Goal: Information Seeking & Learning: Check status

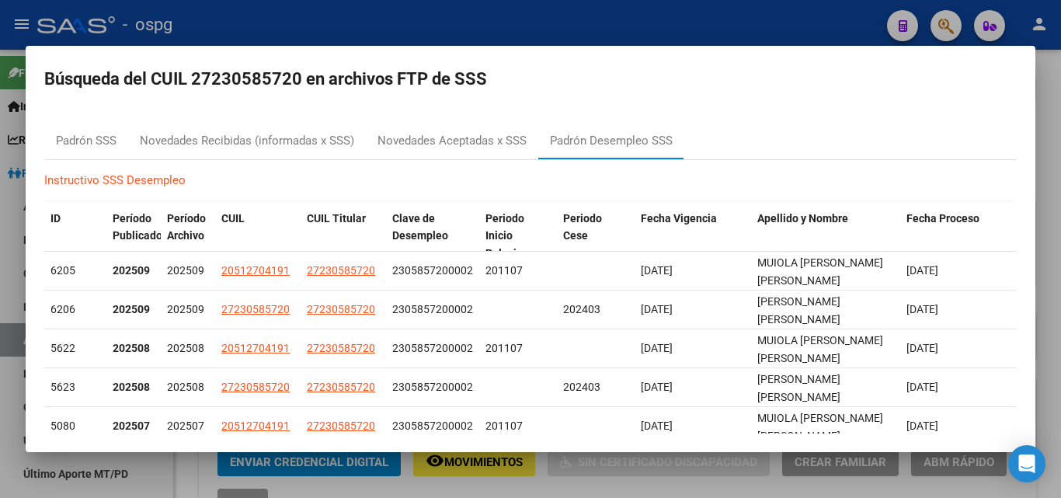
scroll to position [3, 0]
drag, startPoint x: 664, startPoint y: 23, endPoint x: 784, endPoint y: 73, distance: 129.9
click at [665, 21] on div at bounding box center [530, 249] width 1061 height 498
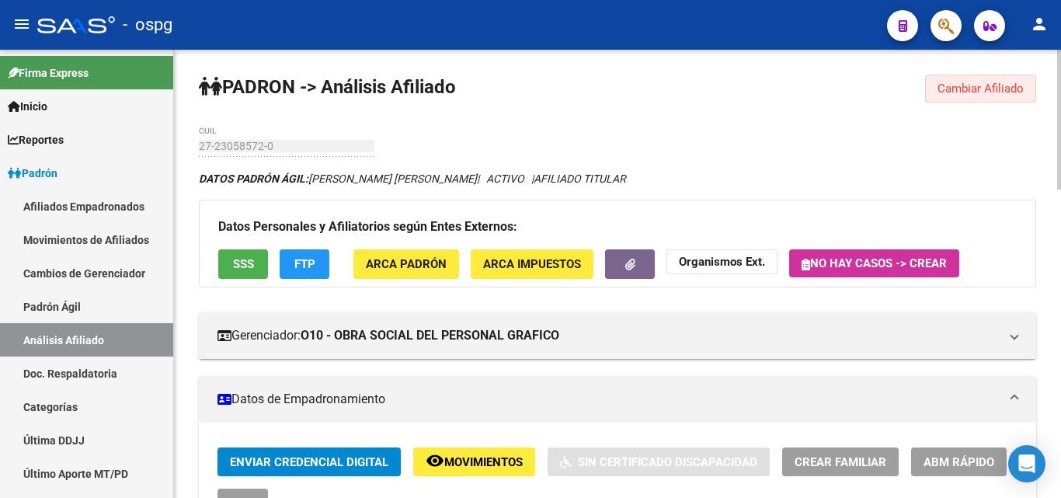
drag, startPoint x: 981, startPoint y: 76, endPoint x: 915, endPoint y: 91, distance: 66.9
click at [967, 80] on button "Cambiar Afiliado" at bounding box center [980, 89] width 111 height 28
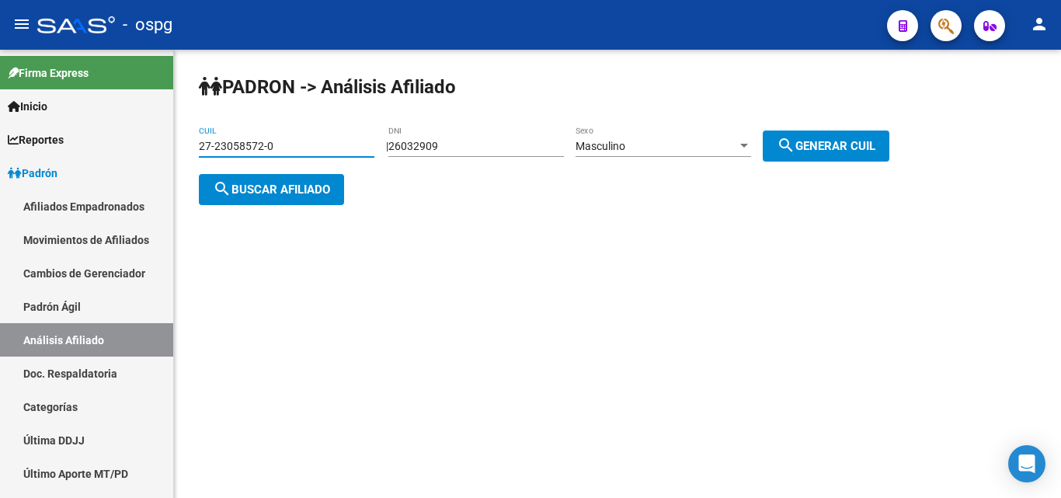
drag, startPoint x: 288, startPoint y: 149, endPoint x: 220, endPoint y: 149, distance: 68.4
click at [220, 149] on input "27-23058572-0" at bounding box center [287, 146] width 176 height 13
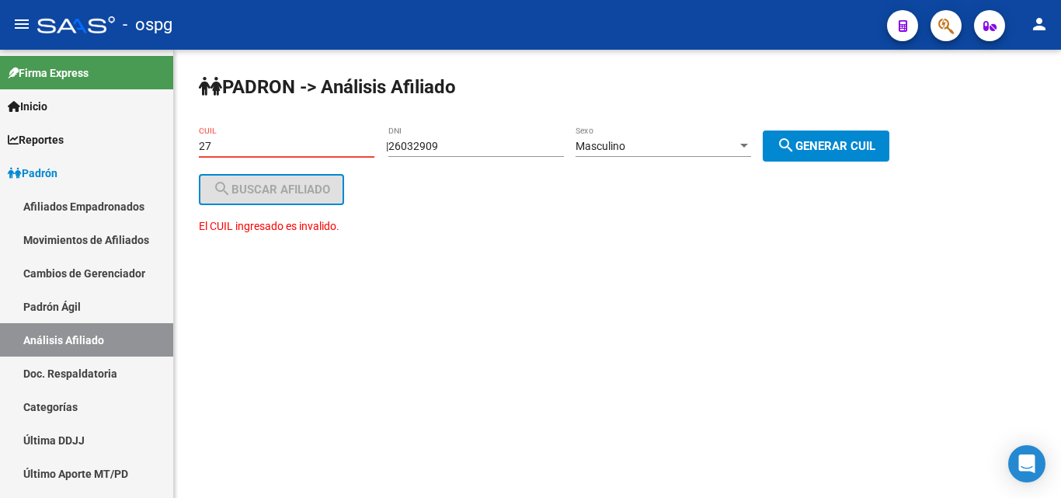
type input "2"
paste input "23-95827344-4"
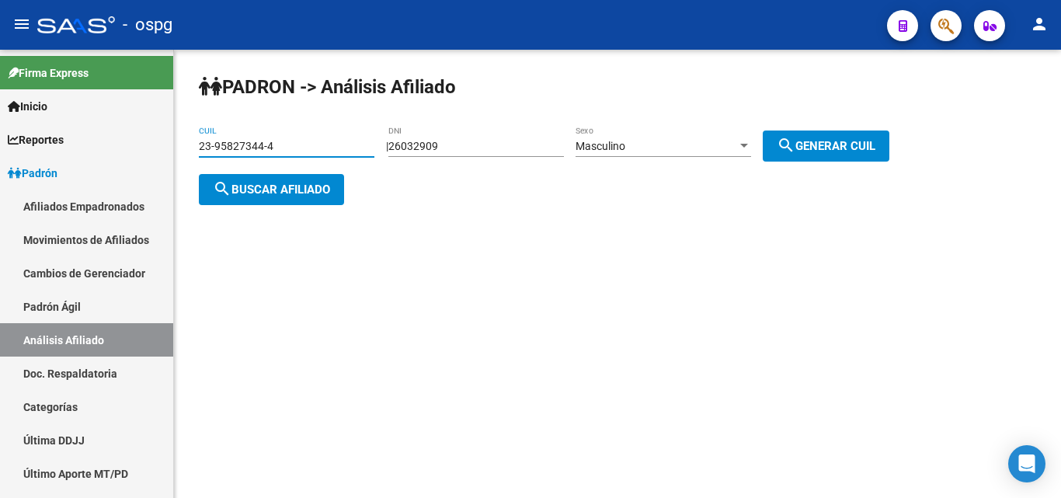
type input "23-95827344-4"
click at [263, 179] on button "search Buscar afiliado" at bounding box center [271, 189] width 145 height 31
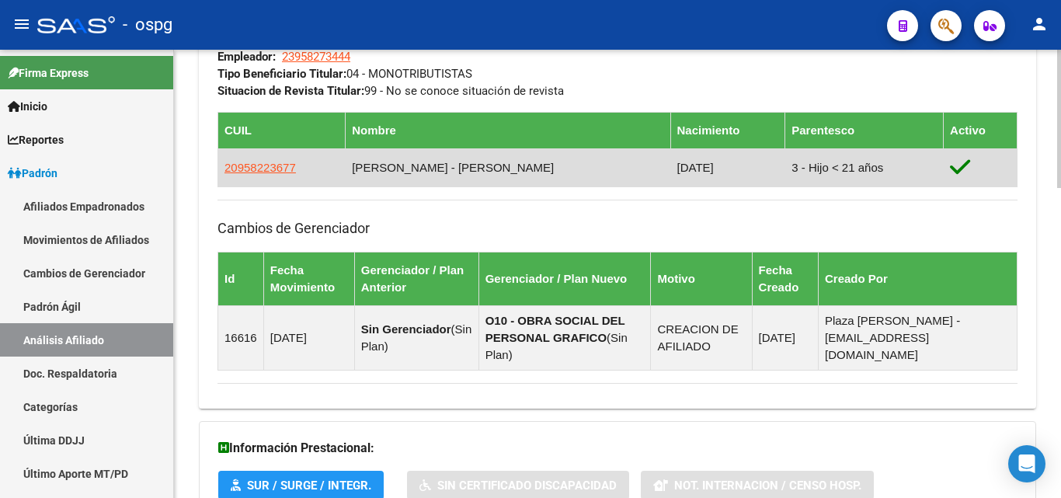
scroll to position [1003, 0]
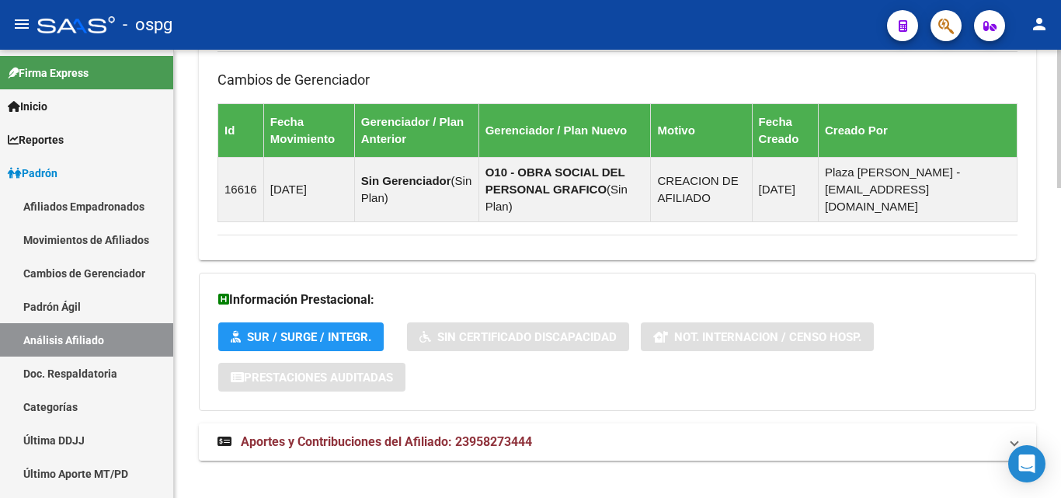
click at [307, 434] on span "Aportes y Contribuciones del Afiliado: 23958273444" at bounding box center [386, 441] width 291 height 15
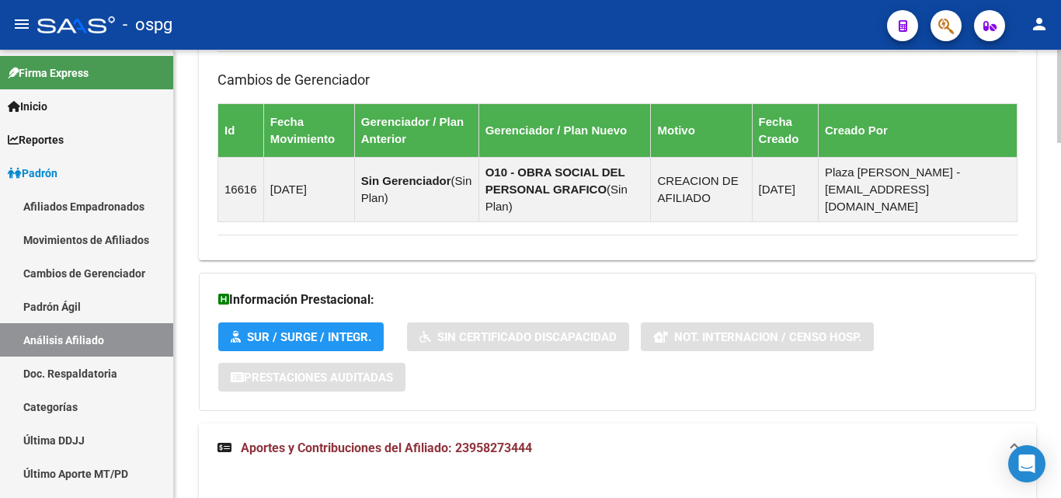
scroll to position [1314, 0]
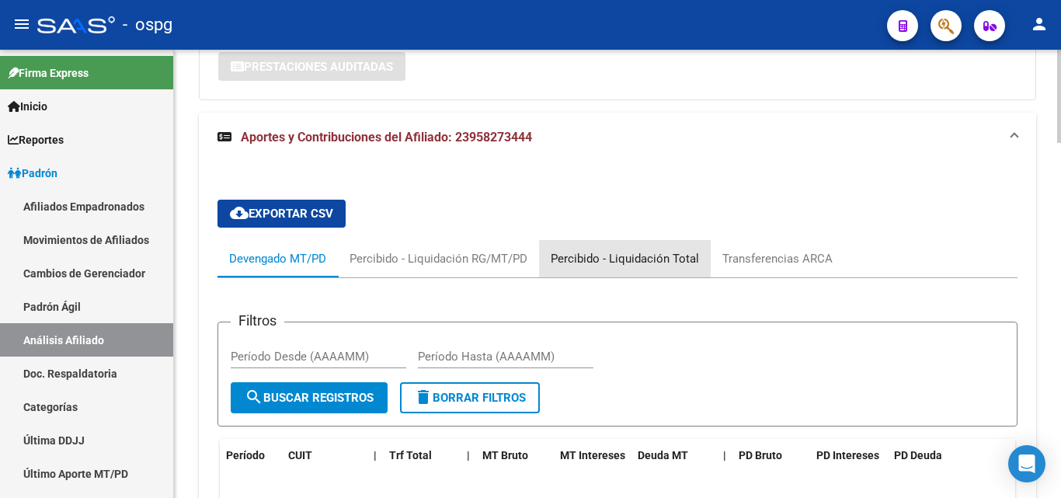
click at [632, 250] on div "Percibido - Liquidación Total" at bounding box center [625, 258] width 148 height 17
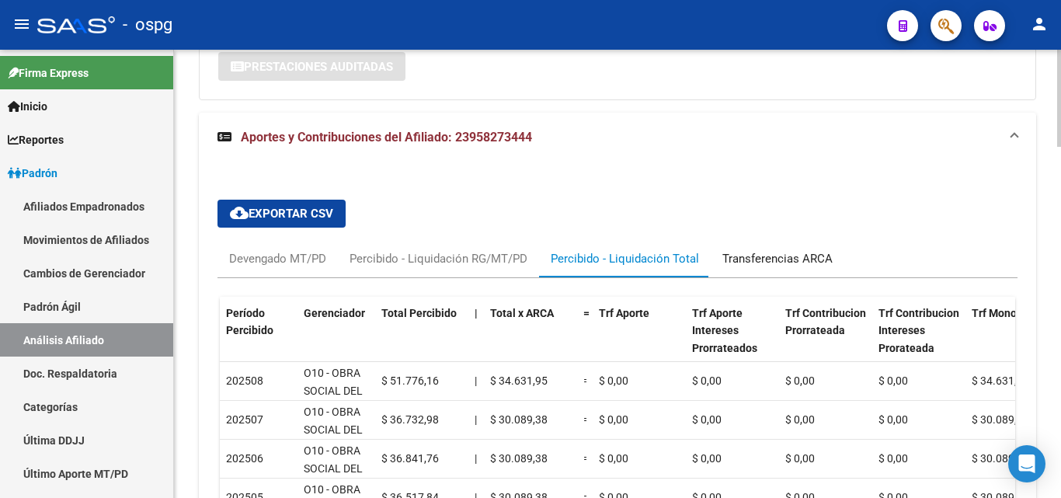
click at [776, 250] on div "Transferencias ARCA" at bounding box center [778, 258] width 110 height 17
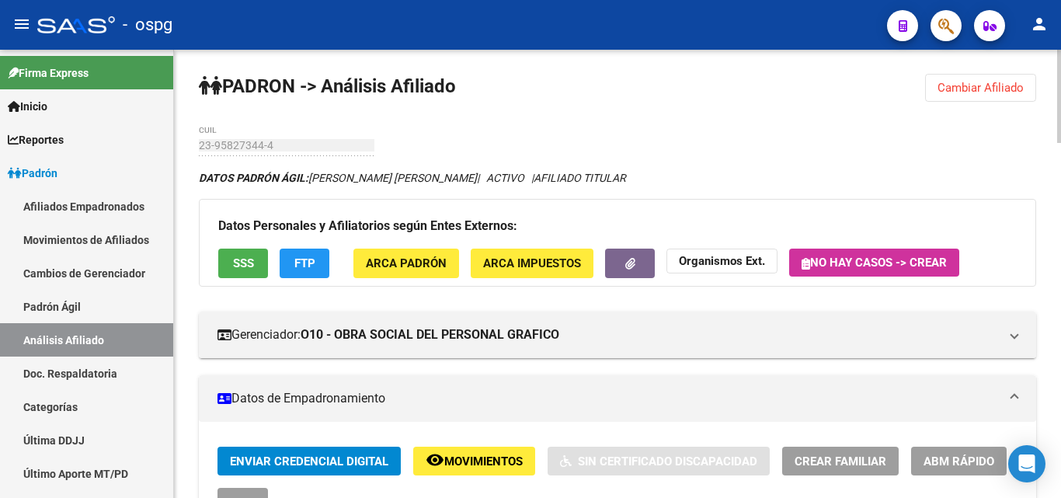
scroll to position [0, 0]
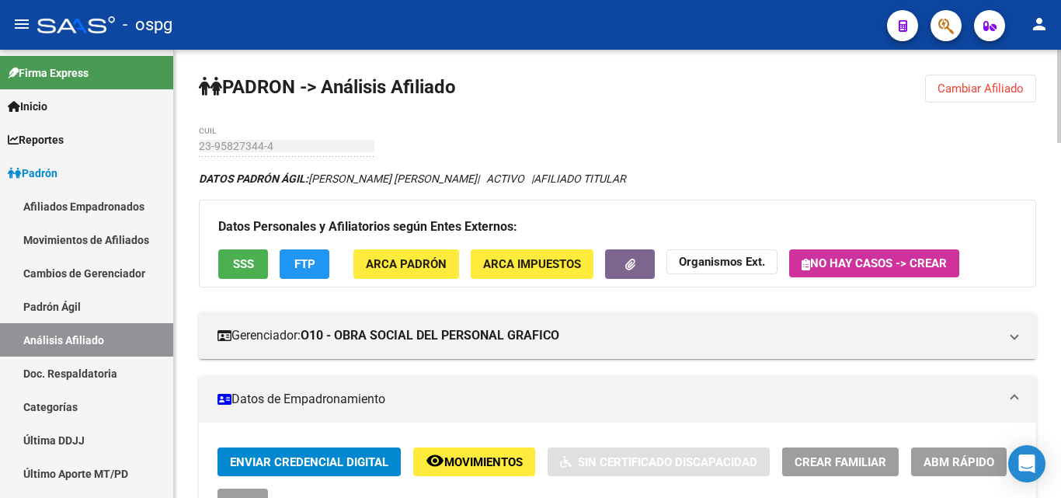
click at [965, 96] on button "Cambiar Afiliado" at bounding box center [980, 89] width 111 height 28
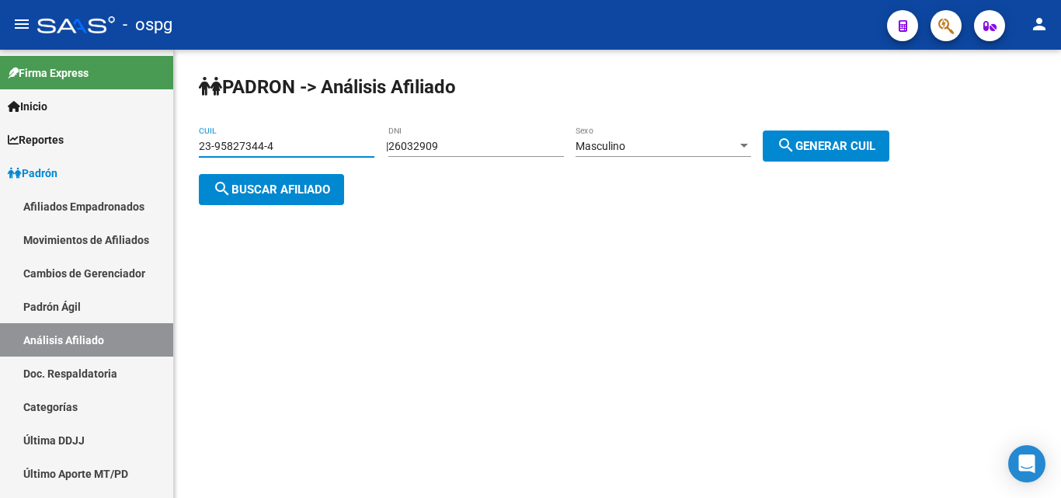
drag, startPoint x: 291, startPoint y: 141, endPoint x: 194, endPoint y: 144, distance: 96.4
click at [194, 144] on div "[PERSON_NAME] -> Análisis Afiliado 23-95827344-4 CUIL | 26032909 DNI Masculino …" at bounding box center [617, 152] width 887 height 205
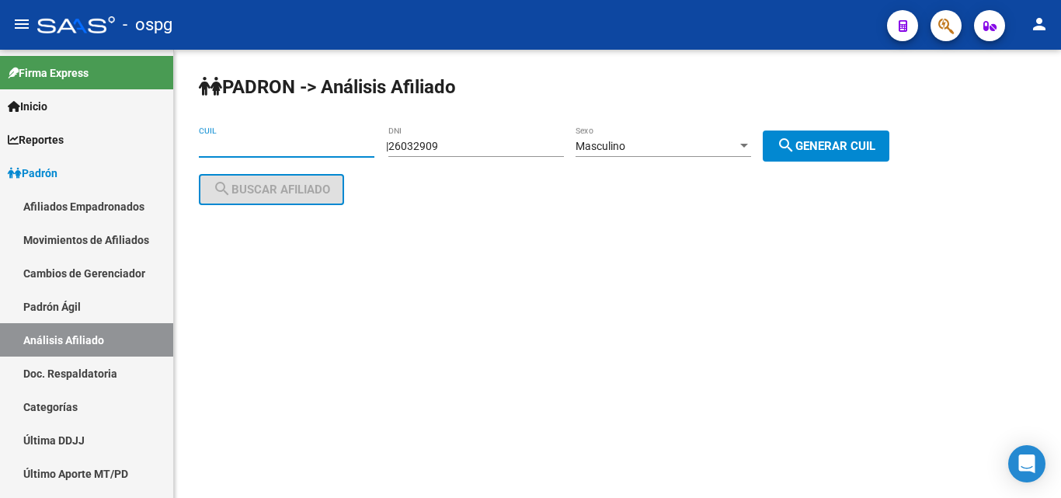
paste input "20-06966989-2"
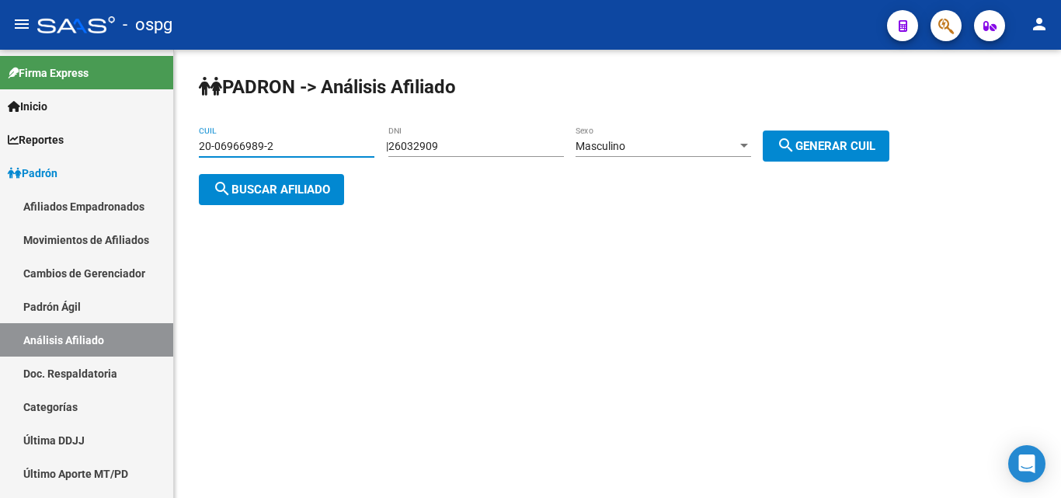
type input "20-06966989-2"
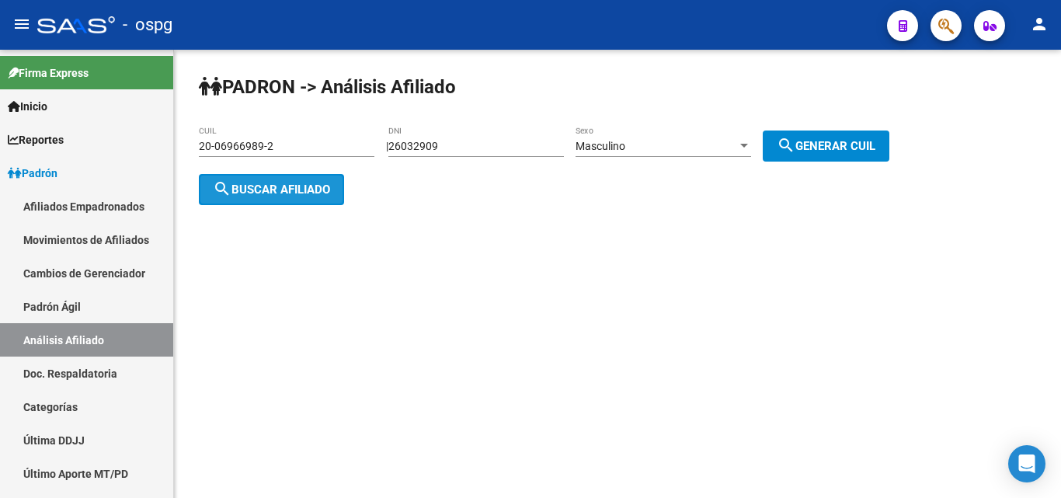
click at [237, 186] on span "search Buscar afiliado" at bounding box center [271, 190] width 117 height 14
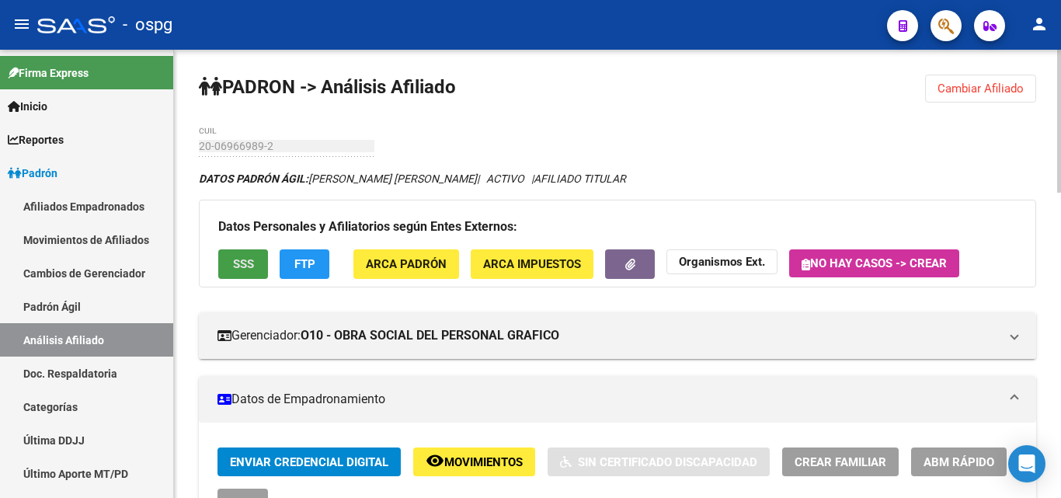
click at [252, 259] on span "SSS" at bounding box center [243, 265] width 21 height 14
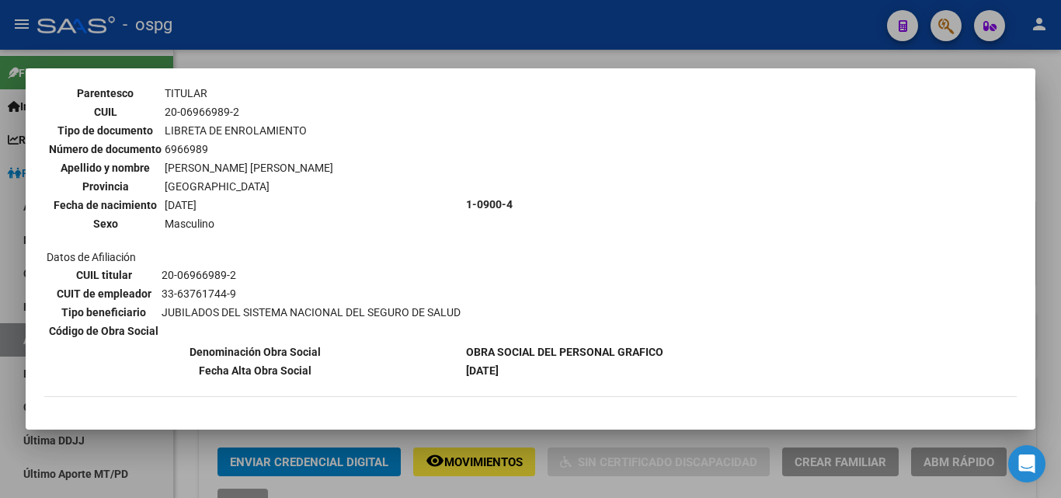
scroll to position [101, 0]
click at [400, 31] on div at bounding box center [530, 249] width 1061 height 498
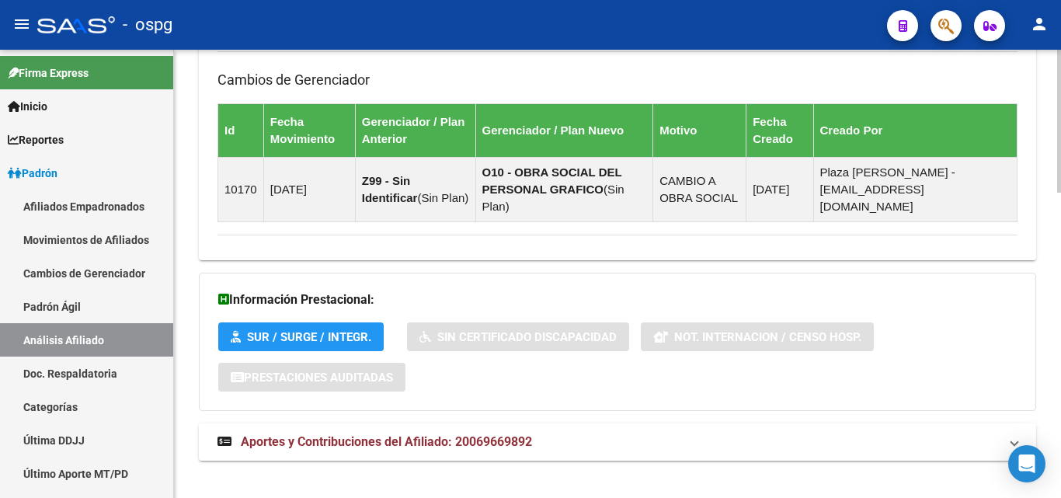
click at [373, 434] on span "Aportes y Contribuciones del Afiliado: 20069669892" at bounding box center [386, 441] width 291 height 15
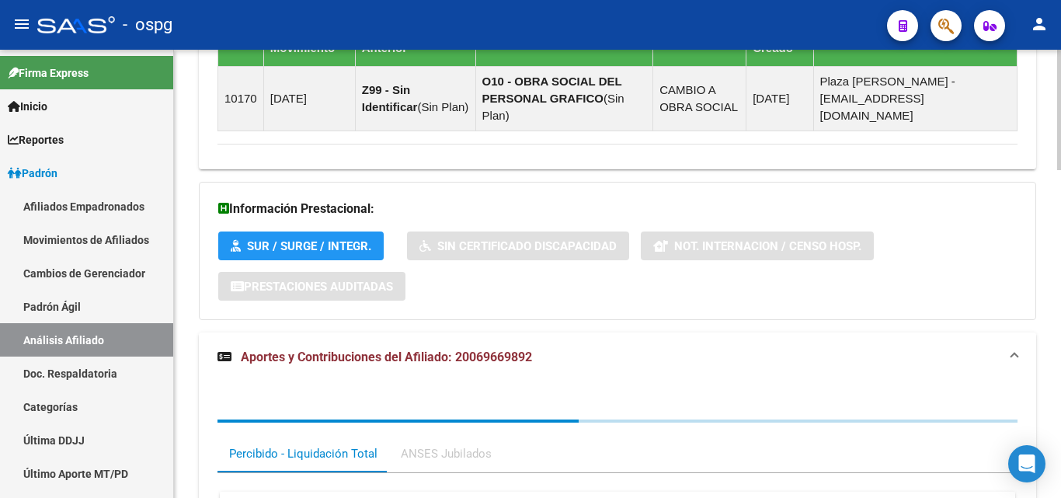
scroll to position [1126, 0]
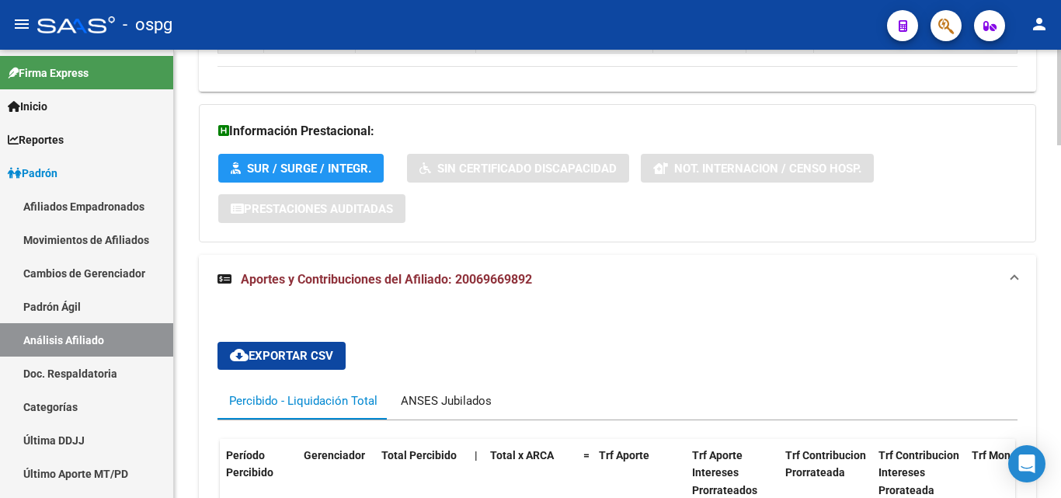
click at [456, 382] on div "ANSES Jubilados" at bounding box center [446, 400] width 114 height 37
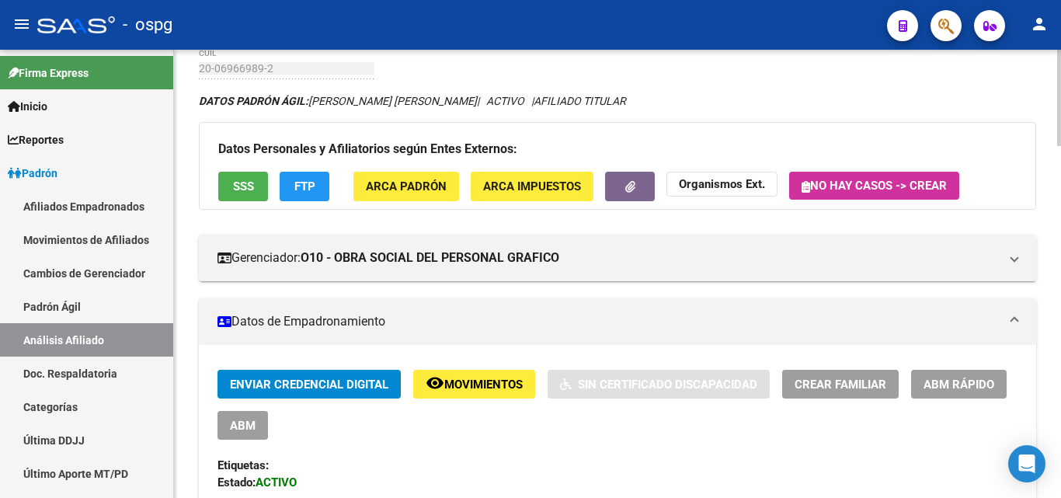
scroll to position [0, 0]
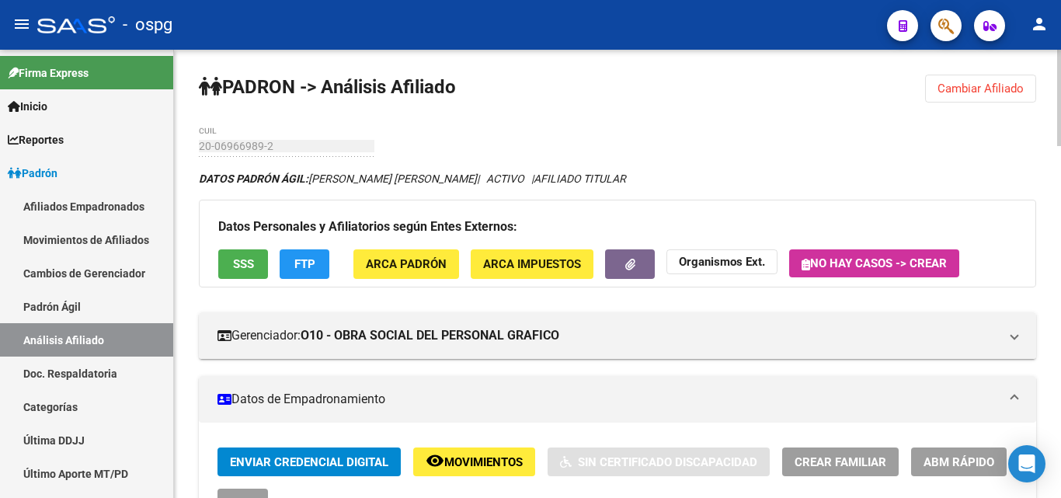
drag, startPoint x: 959, startPoint y: 84, endPoint x: 908, endPoint y: 102, distance: 53.6
click at [958, 84] on span "Cambiar Afiliado" at bounding box center [981, 89] width 86 height 14
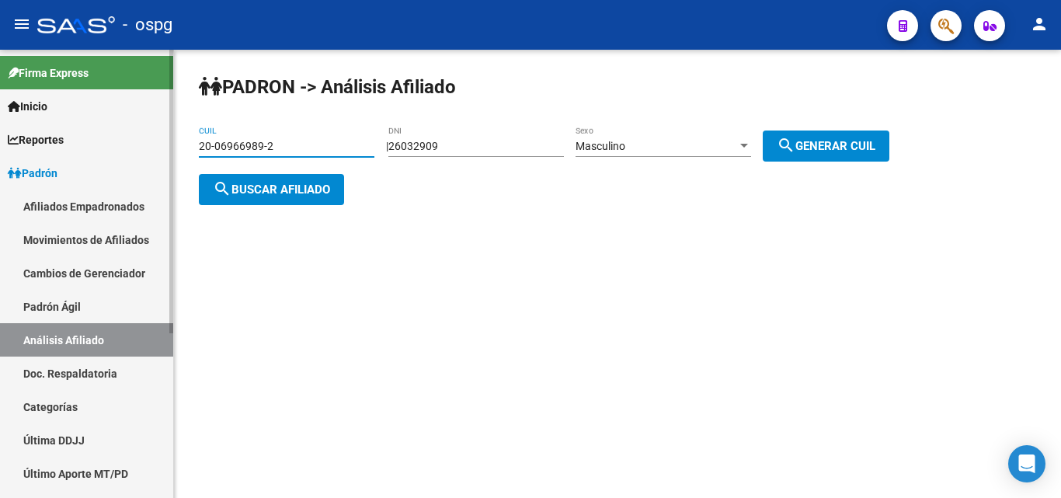
drag, startPoint x: 262, startPoint y: 148, endPoint x: 99, endPoint y: 149, distance: 162.4
click at [83, 148] on mat-sidenav-container "Firma Express Inicio Instructivos Contacto OS Reportes Ingresos Devengados Anál…" at bounding box center [530, 274] width 1061 height 448
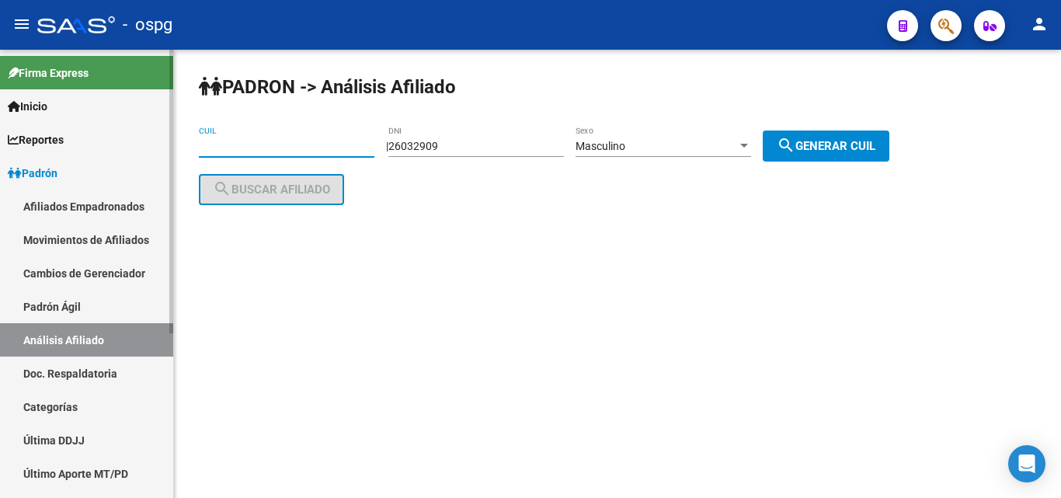
paste input "20-27906804-2"
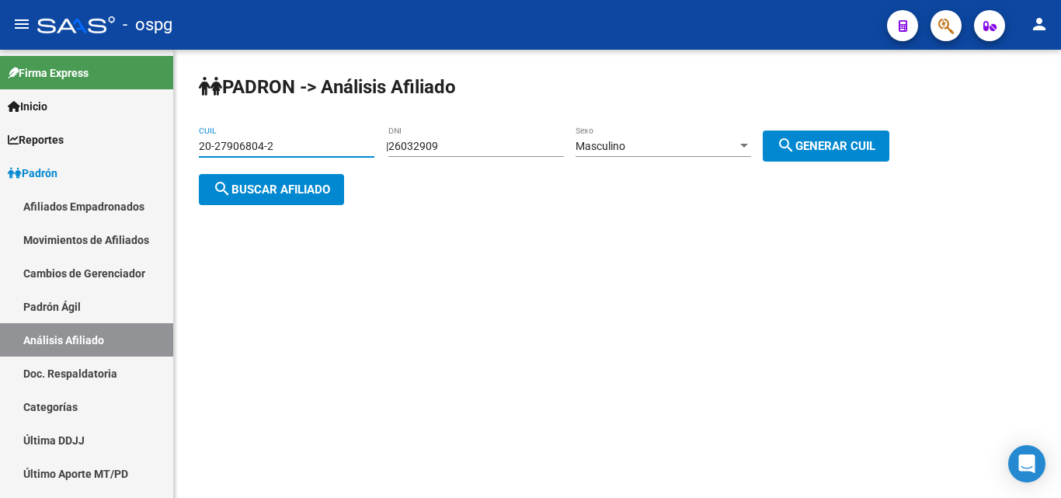
type input "20-27906804-2"
click at [270, 198] on button "search Buscar afiliado" at bounding box center [271, 189] width 145 height 31
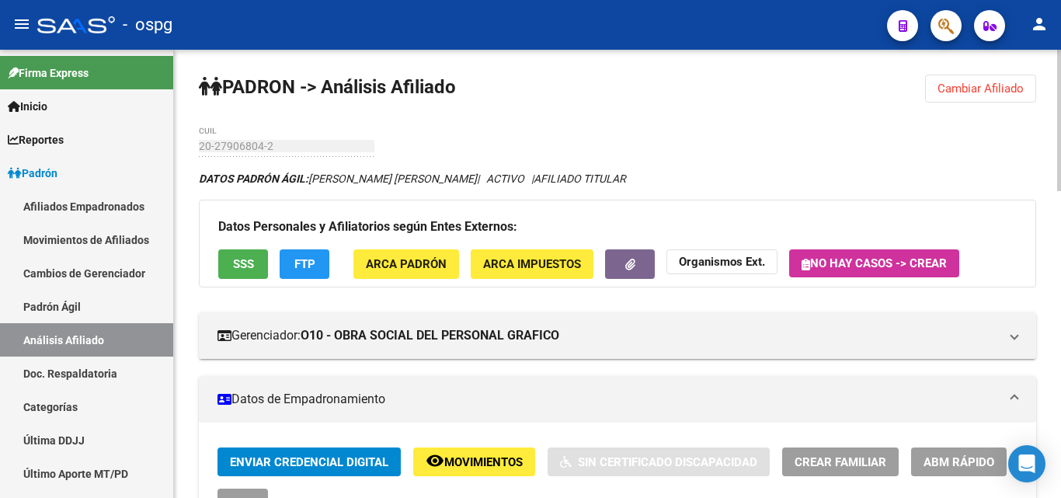
click at [251, 249] on button "SSS" at bounding box center [243, 263] width 50 height 29
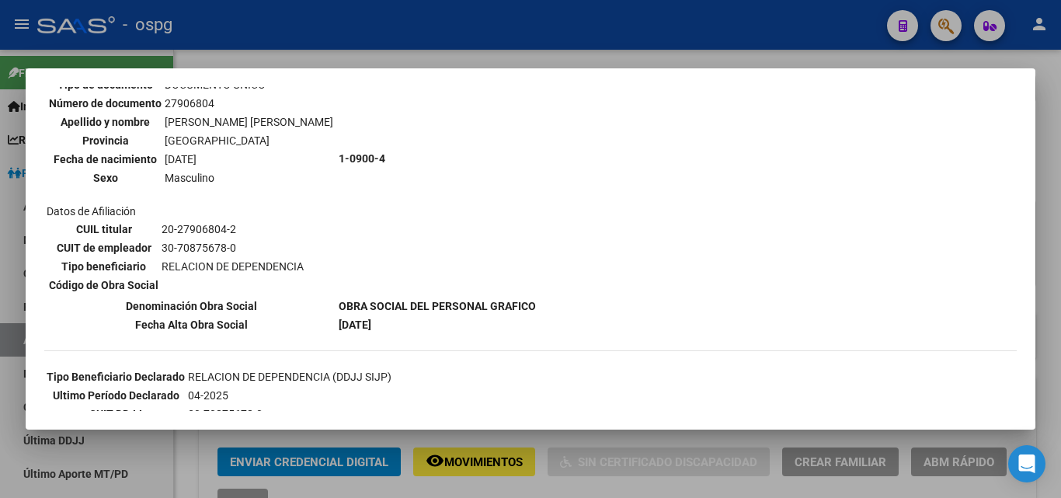
scroll to position [155, 0]
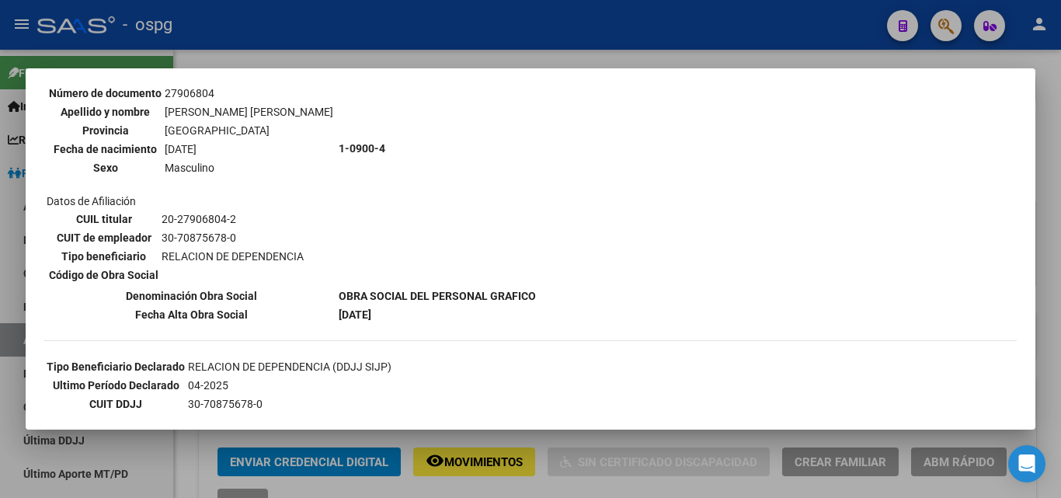
click at [370, 75] on mat-dialog-container "--ACTIVO en Obra Social según consulta SSS-- DATOS DE AFILIACION VIGENTE Datos …" at bounding box center [531, 248] width 1010 height 361
click at [381, 54] on div at bounding box center [530, 249] width 1061 height 498
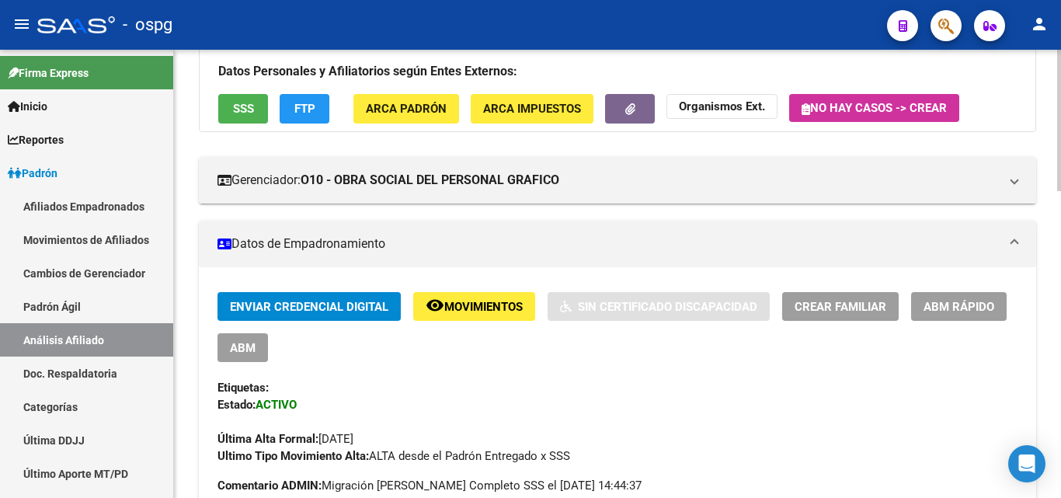
click at [313, 117] on button "FTP" at bounding box center [305, 108] width 50 height 29
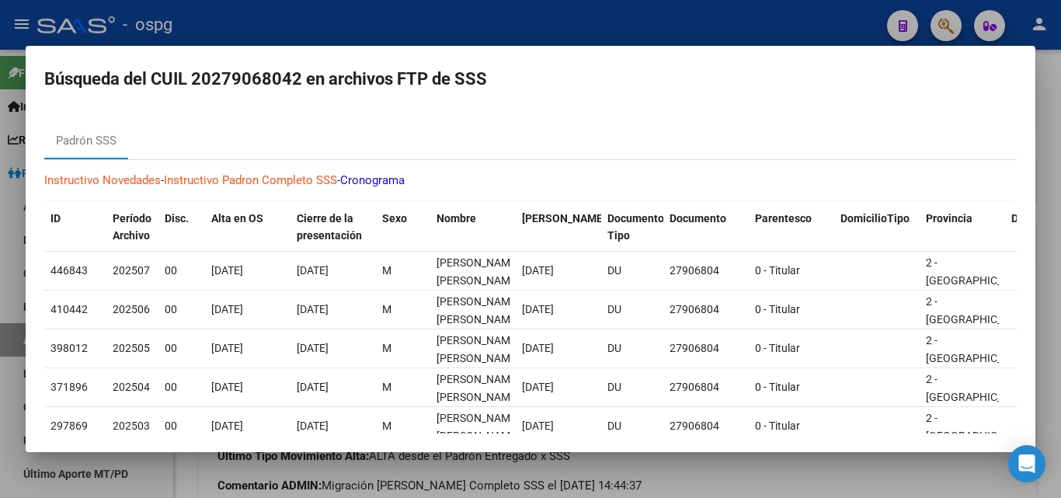
click at [33, 29] on div at bounding box center [530, 249] width 1061 height 498
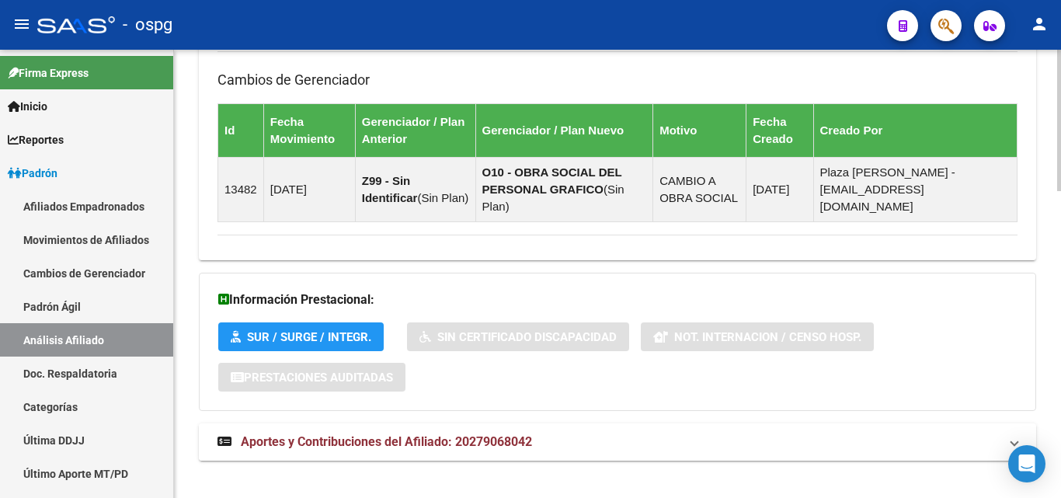
click at [437, 434] on span "Aportes y Contribuciones del Afiliado: 20279068042" at bounding box center [386, 441] width 291 height 15
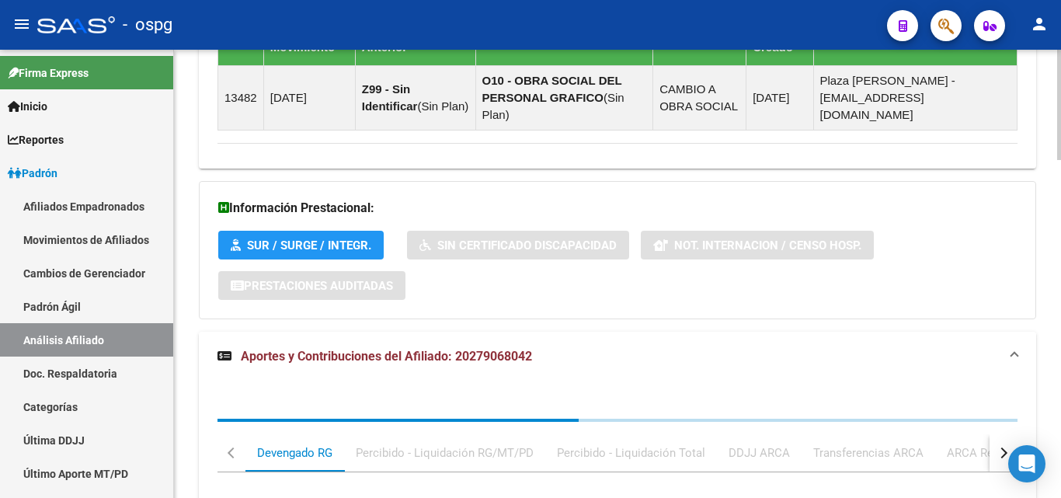
scroll to position [1143, 0]
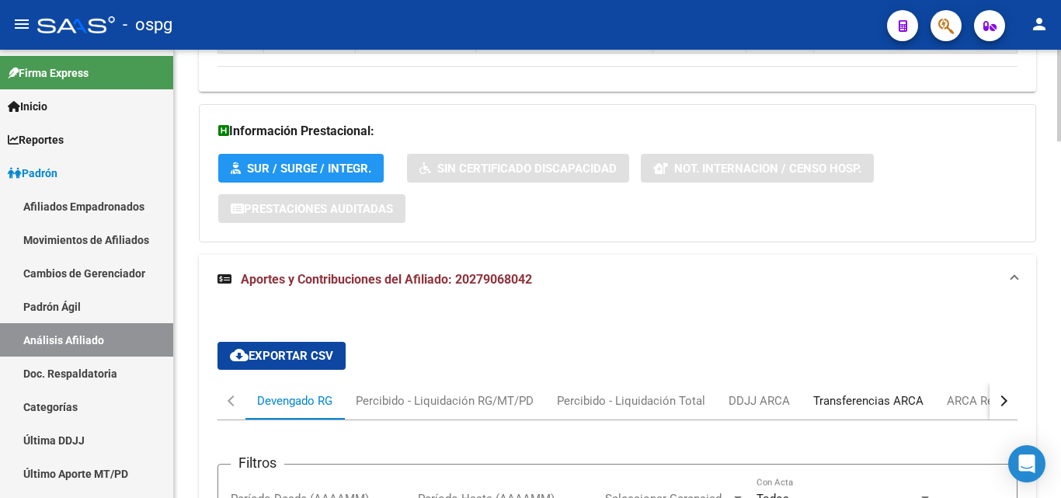
click at [904, 392] on div "Transferencias ARCA" at bounding box center [868, 400] width 110 height 17
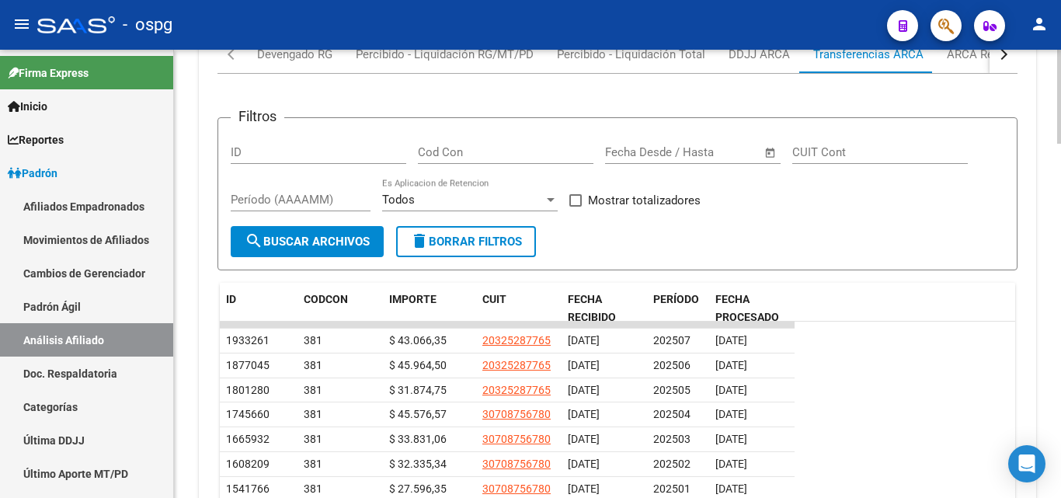
scroll to position [1376, 0]
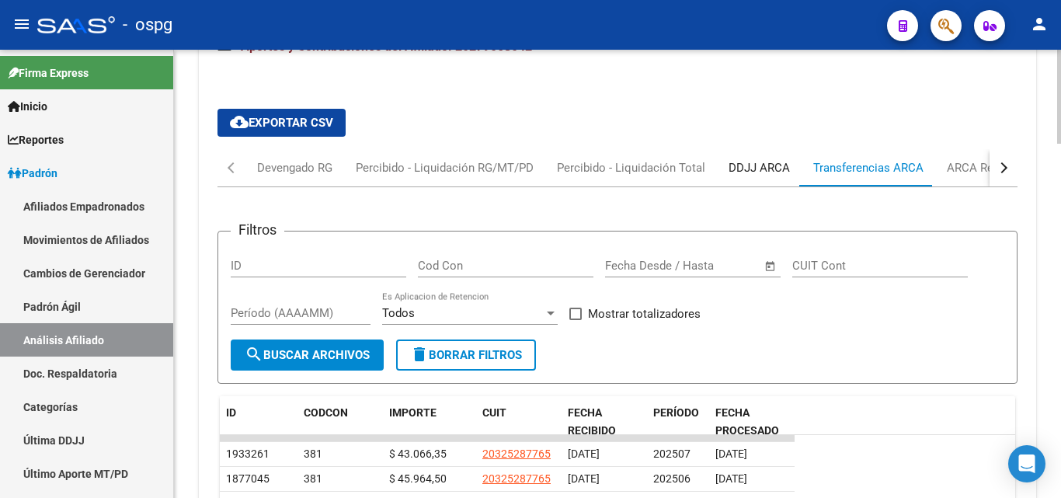
click at [768, 159] on div "DDJJ ARCA" at bounding box center [759, 167] width 85 height 37
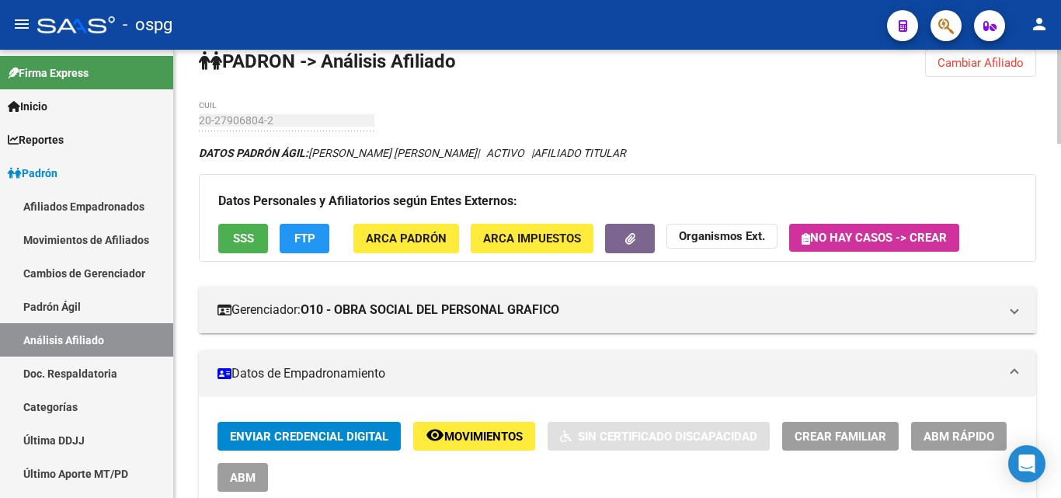
scroll to position [0, 0]
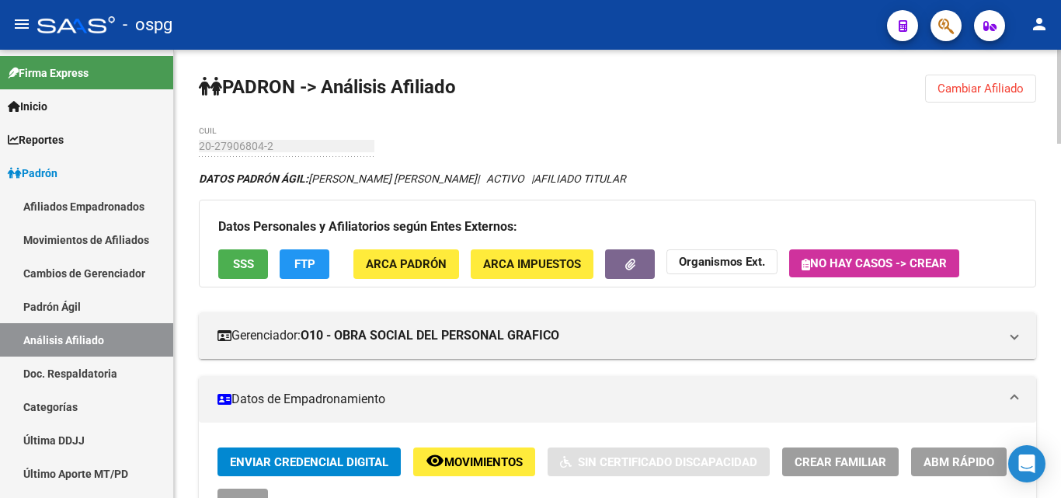
click at [978, 86] on span "Cambiar Afiliado" at bounding box center [981, 89] width 86 height 14
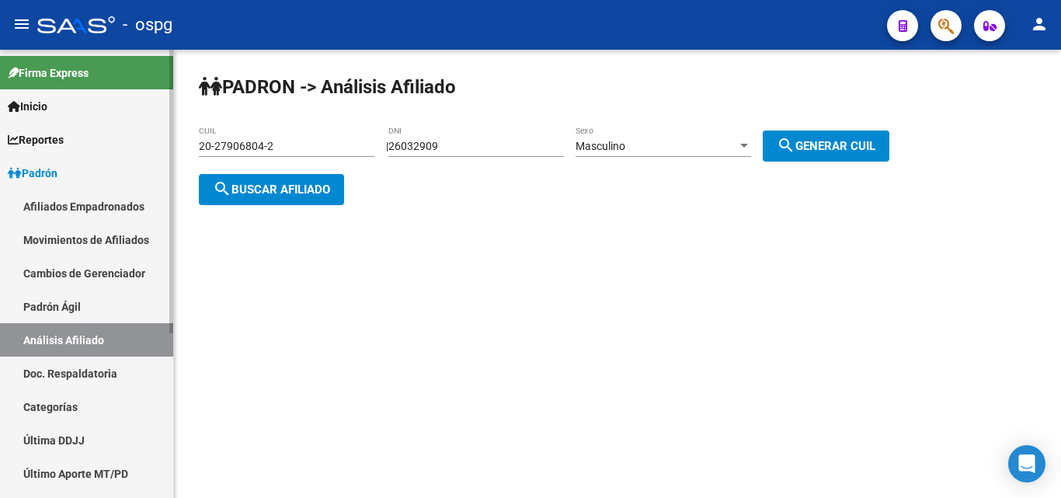
drag, startPoint x: 277, startPoint y: 146, endPoint x: 145, endPoint y: 145, distance: 132.1
click at [145, 145] on mat-sidenav-container "Firma Express Inicio Instructivos Contacto OS Reportes Ingresos Devengados Anál…" at bounding box center [530, 274] width 1061 height 448
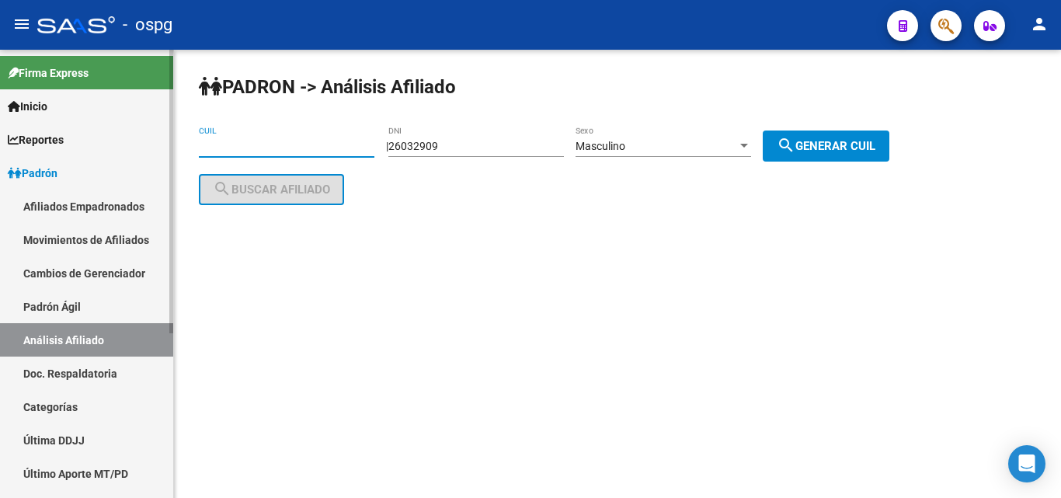
paste input "23-12007576-4"
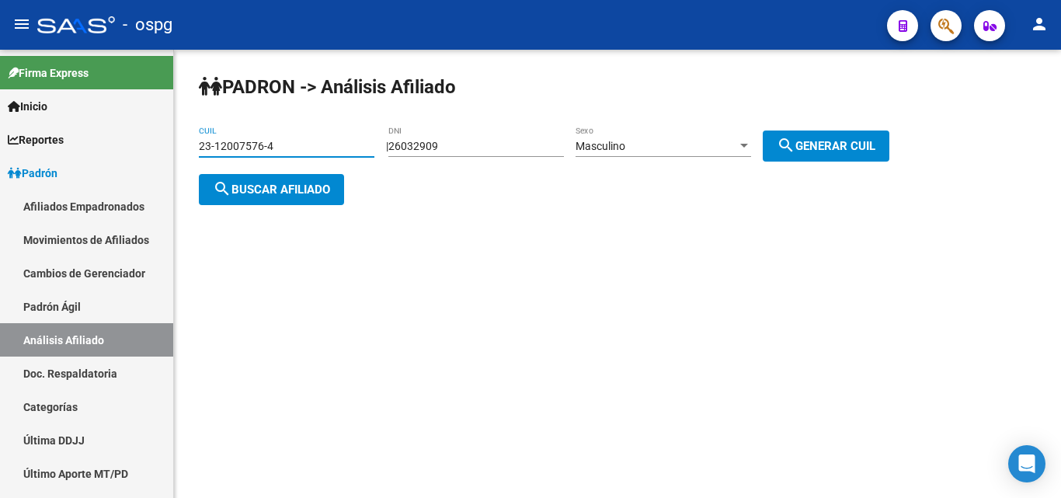
type input "23-12007576-4"
click at [276, 188] on span "search Buscar afiliado" at bounding box center [271, 190] width 117 height 14
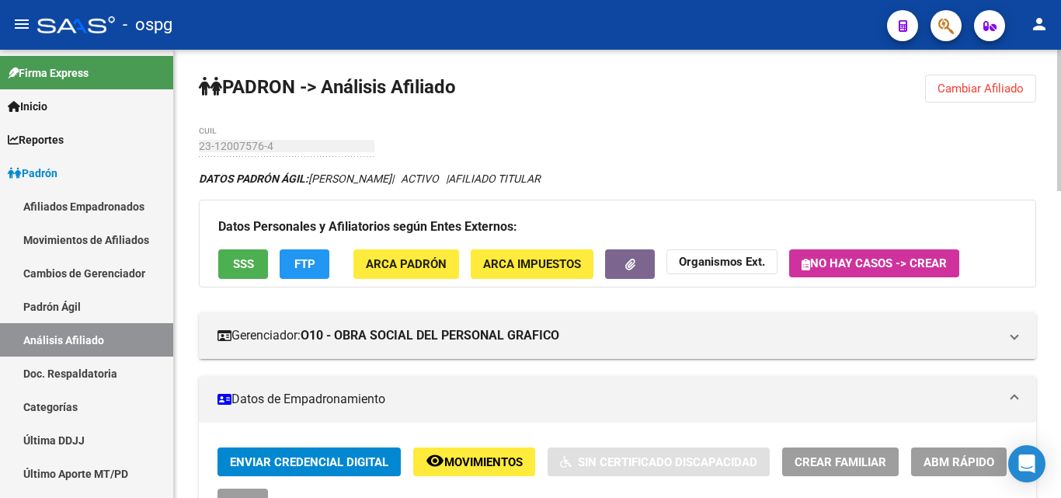
click at [298, 262] on span "FTP" at bounding box center [304, 265] width 21 height 14
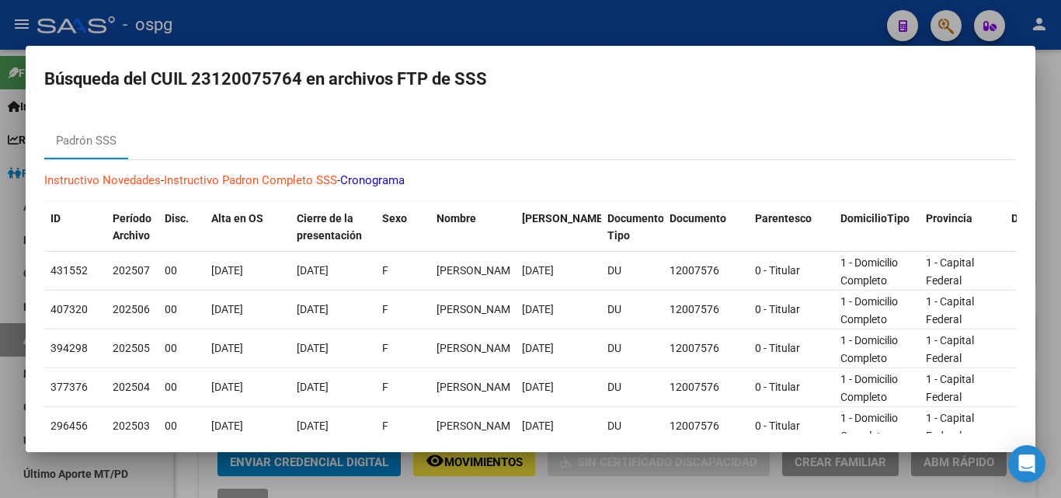
click at [389, 17] on div at bounding box center [530, 249] width 1061 height 498
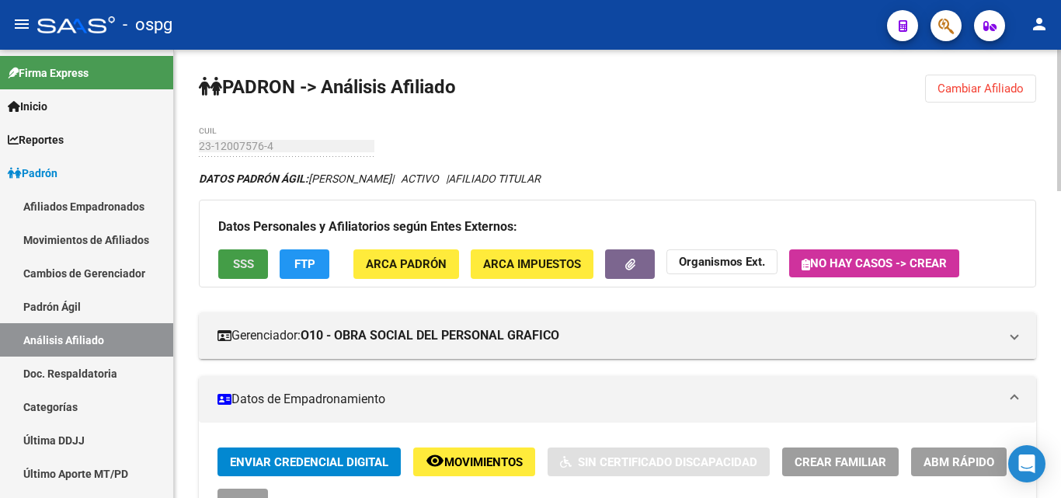
click at [249, 272] on button "SSS" at bounding box center [243, 263] width 50 height 29
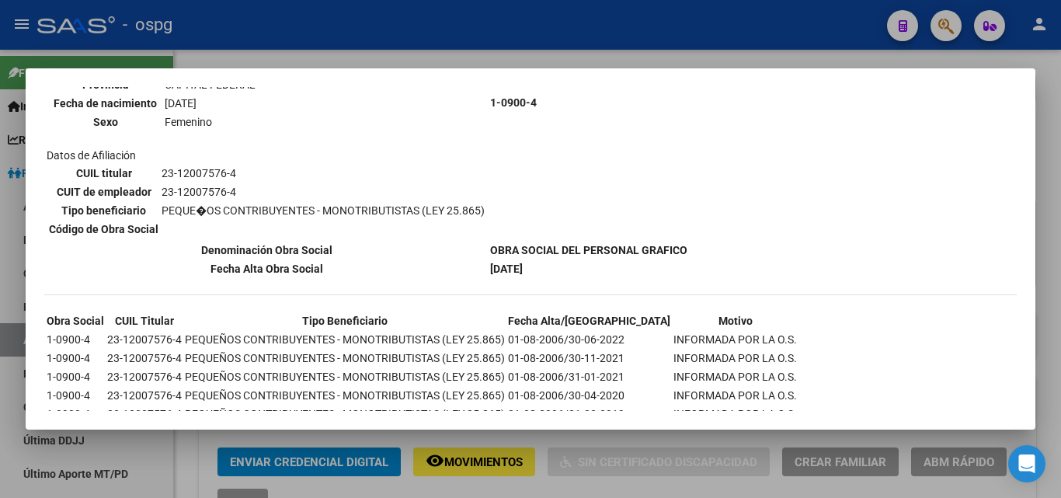
scroll to position [284, 0]
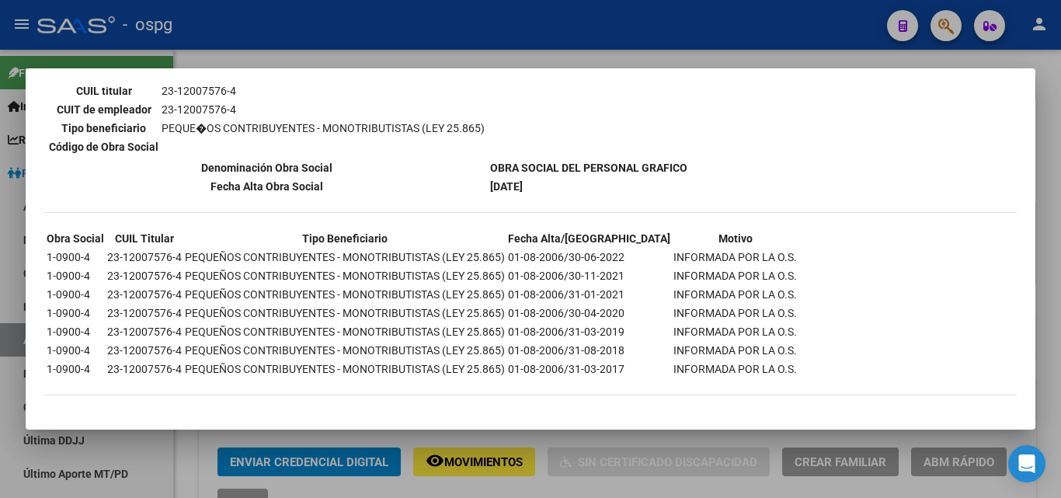
drag, startPoint x: 297, startPoint y: 43, endPoint x: 319, endPoint y: 57, distance: 26.5
click at [297, 42] on div at bounding box center [530, 249] width 1061 height 498
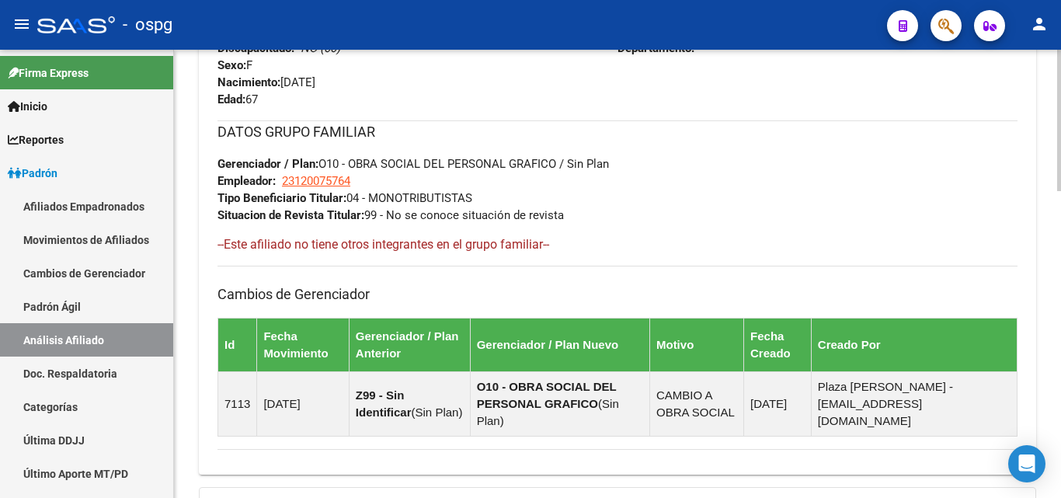
scroll to position [974, 0]
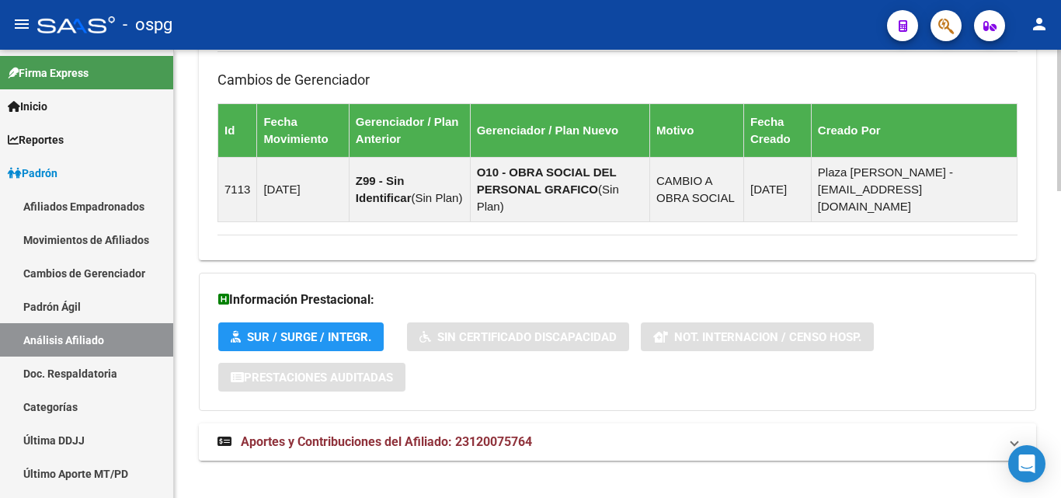
drag, startPoint x: 432, startPoint y: 431, endPoint x: 446, endPoint y: 430, distance: 14.1
click at [433, 434] on strong "Aportes y Contribuciones del Afiliado: 23120075764" at bounding box center [375, 442] width 315 height 17
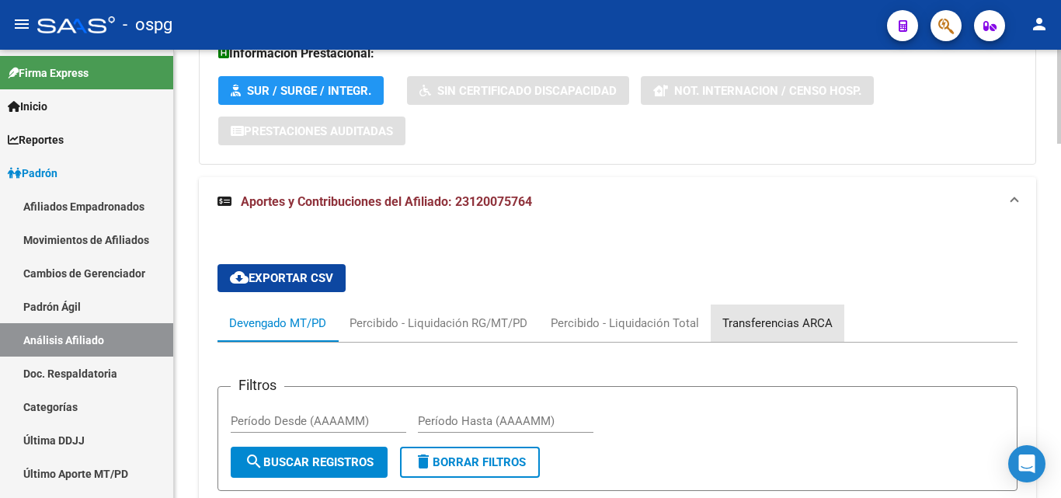
click at [782, 315] on div "Transferencias ARCA" at bounding box center [778, 323] width 134 height 37
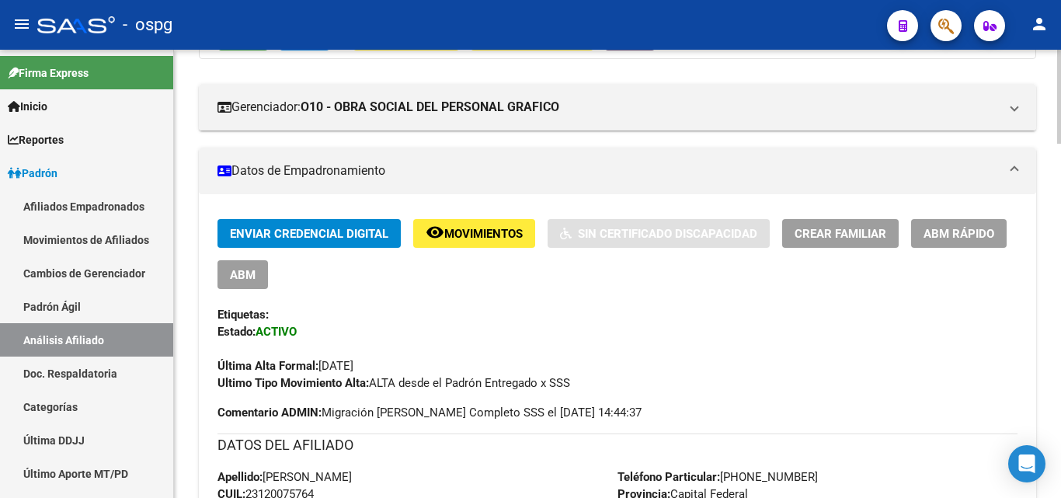
scroll to position [0, 0]
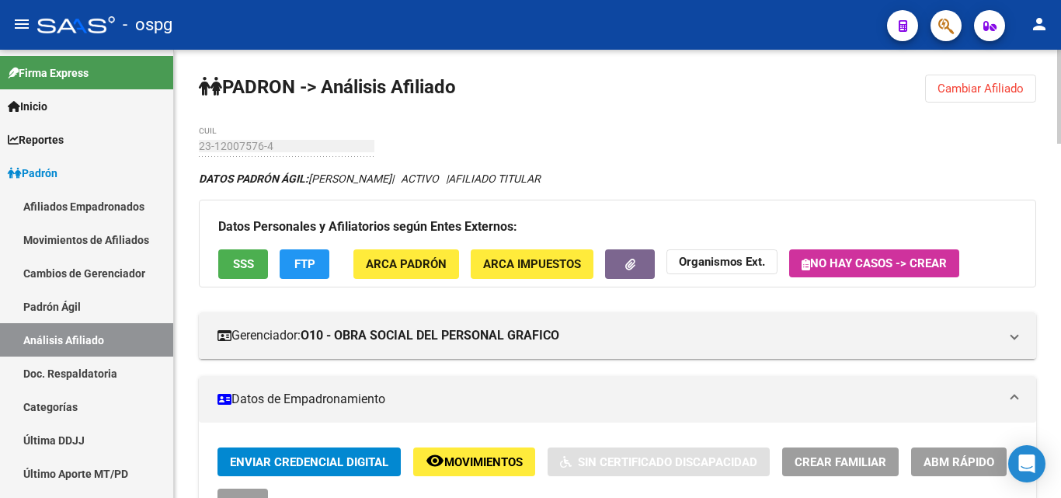
drag, startPoint x: 1015, startPoint y: 93, endPoint x: 973, endPoint y: 95, distance: 42.0
click at [1008, 94] on span "Cambiar Afiliado" at bounding box center [981, 89] width 86 height 14
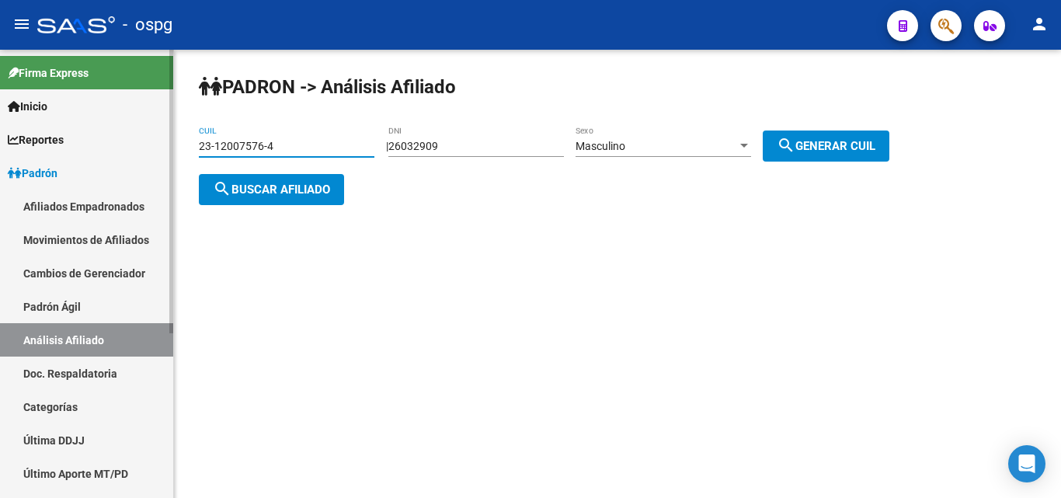
drag, startPoint x: 290, startPoint y: 148, endPoint x: 144, endPoint y: 157, distance: 146.3
click at [136, 155] on mat-sidenav-container "Firma Express Inicio Instructivos Contacto OS Reportes Ingresos Devengados Anál…" at bounding box center [530, 274] width 1061 height 448
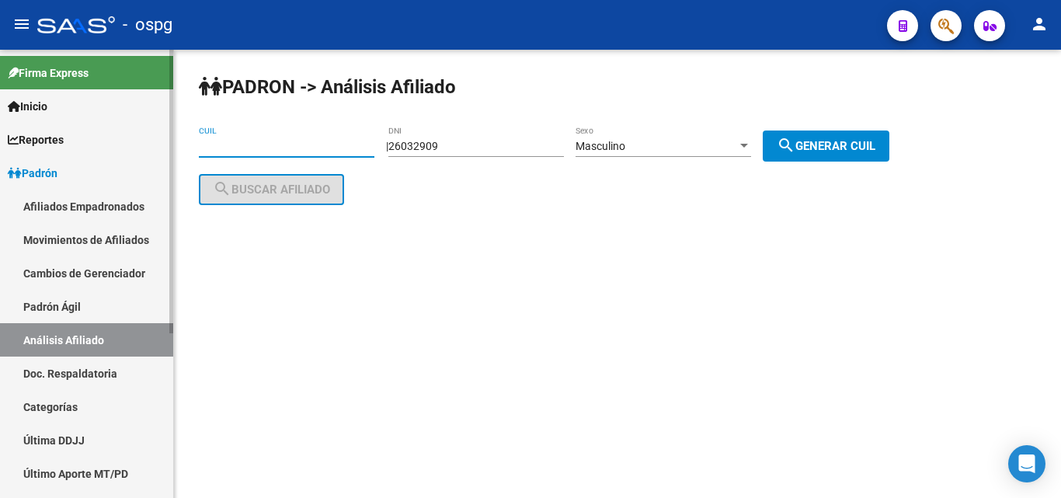
paste input "27-19078710-4"
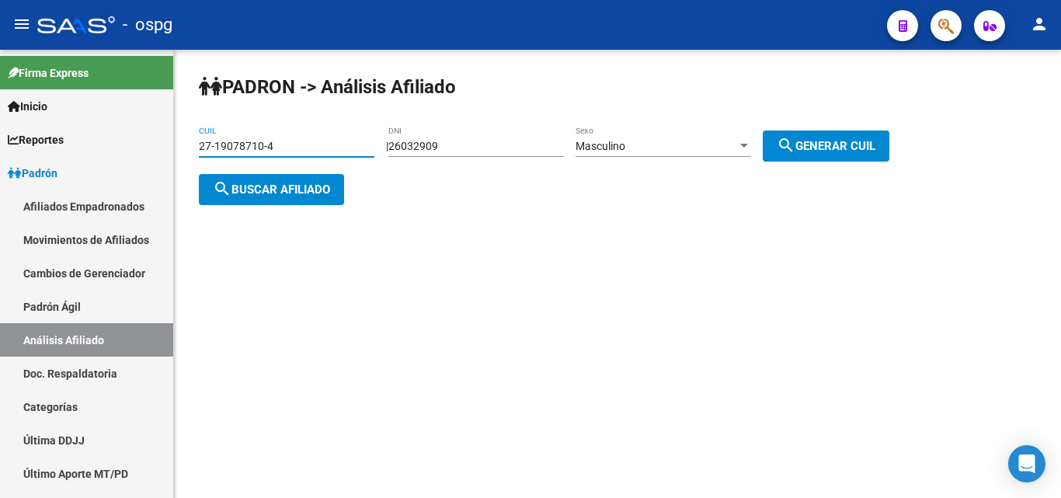
type input "27-19078710-4"
click at [274, 187] on span "search Buscar afiliado" at bounding box center [271, 190] width 117 height 14
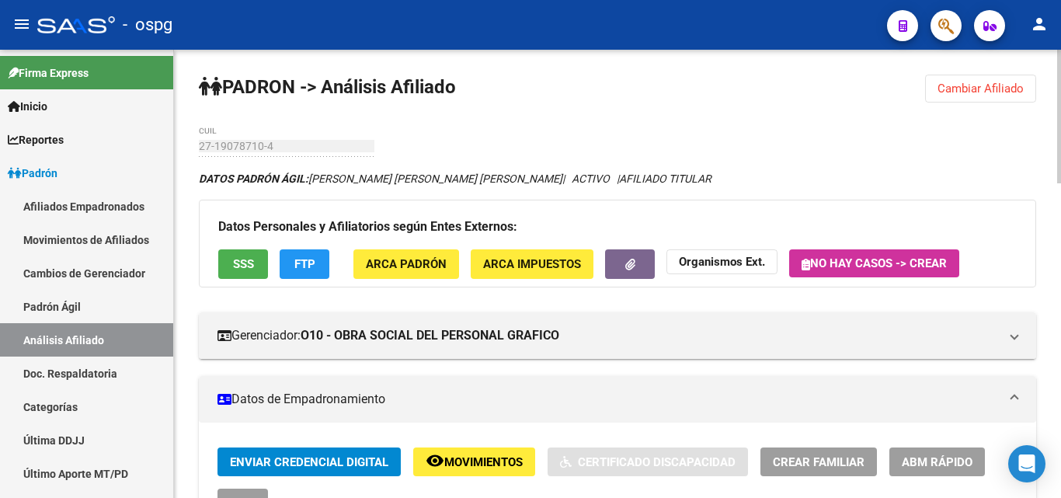
click at [223, 249] on div "Datos Personales y Afiliatorios según Entes Externos: SSS FTP ARCA Padrón ARCA …" at bounding box center [618, 243] width 838 height 87
click at [261, 277] on button "SSS" at bounding box center [243, 263] width 50 height 29
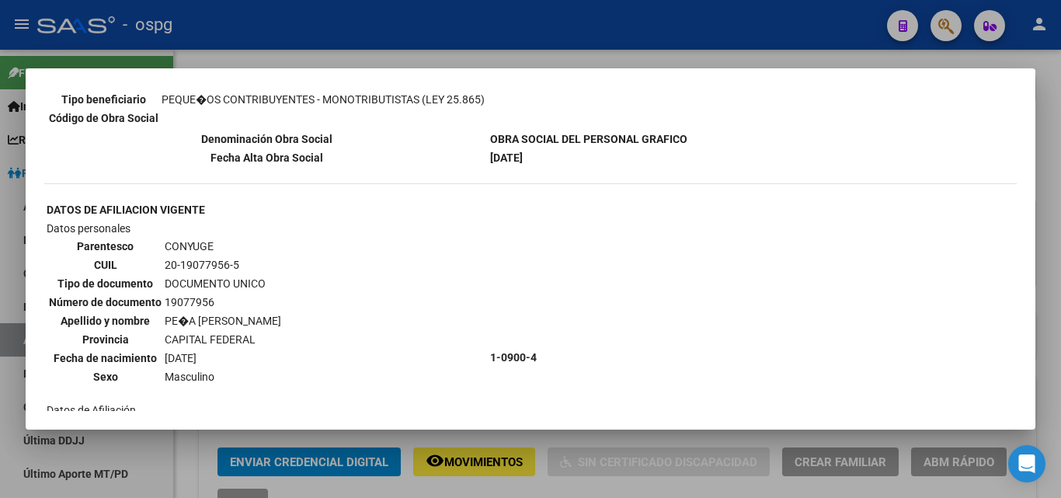
scroll to position [544, 0]
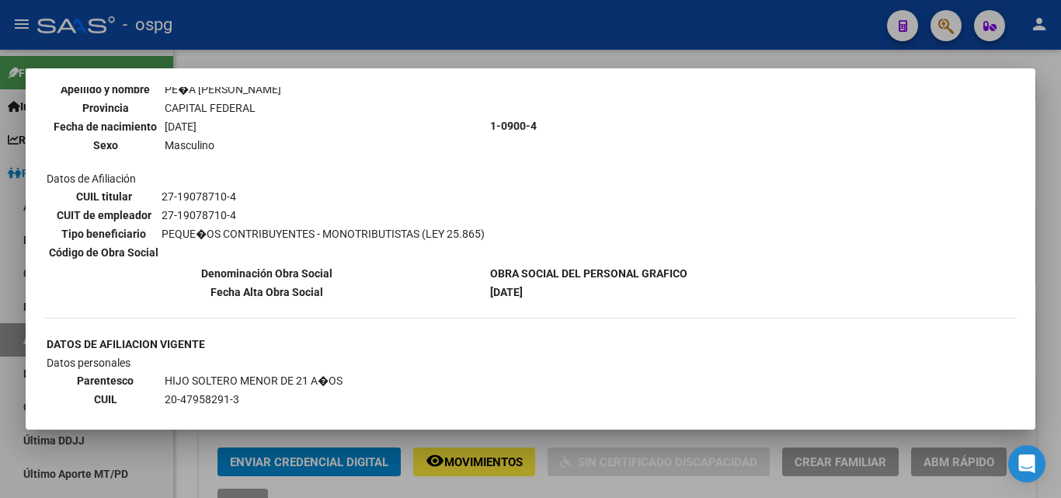
click at [324, 20] on div at bounding box center [530, 249] width 1061 height 498
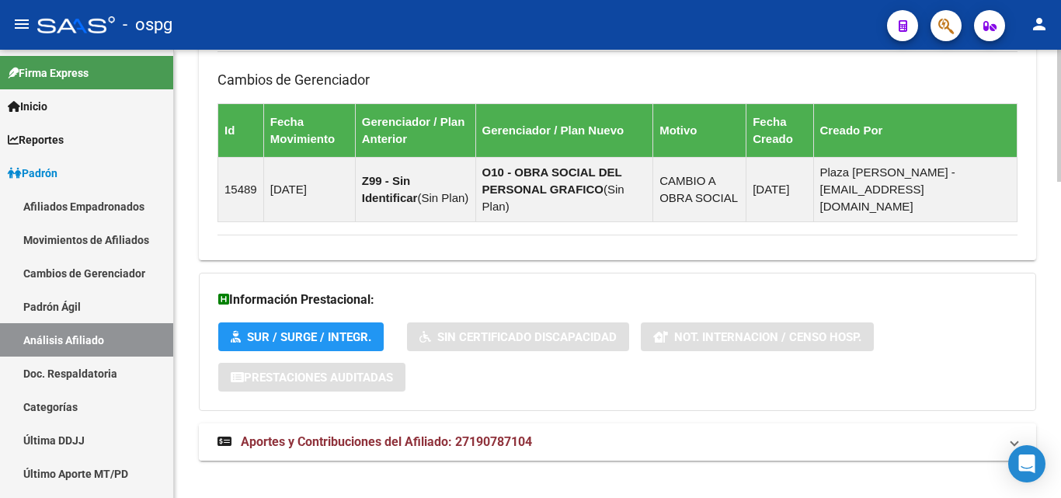
click at [423, 434] on span "Aportes y Contribuciones del Afiliado: 27190787104" at bounding box center [386, 441] width 291 height 15
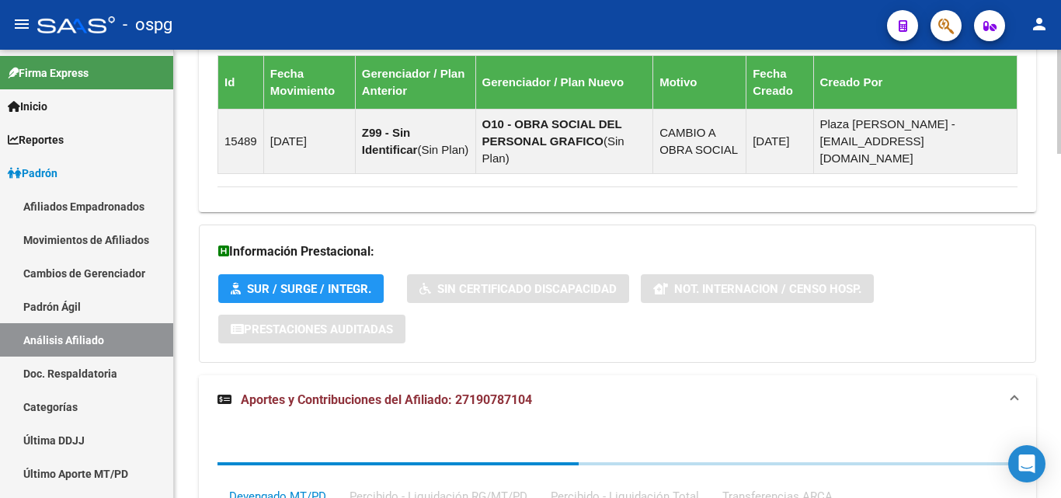
scroll to position [1162, 0]
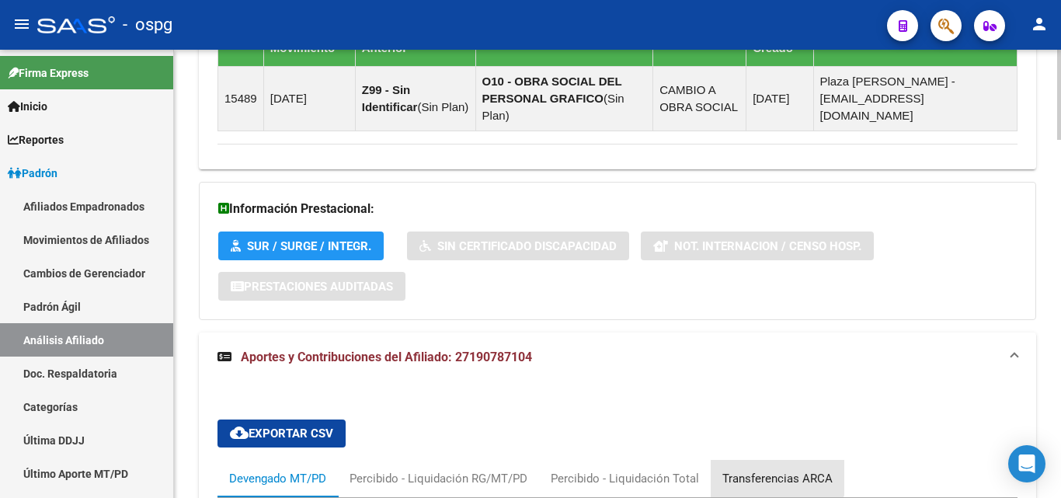
click at [767, 460] on div "Transferencias ARCA" at bounding box center [778, 478] width 134 height 37
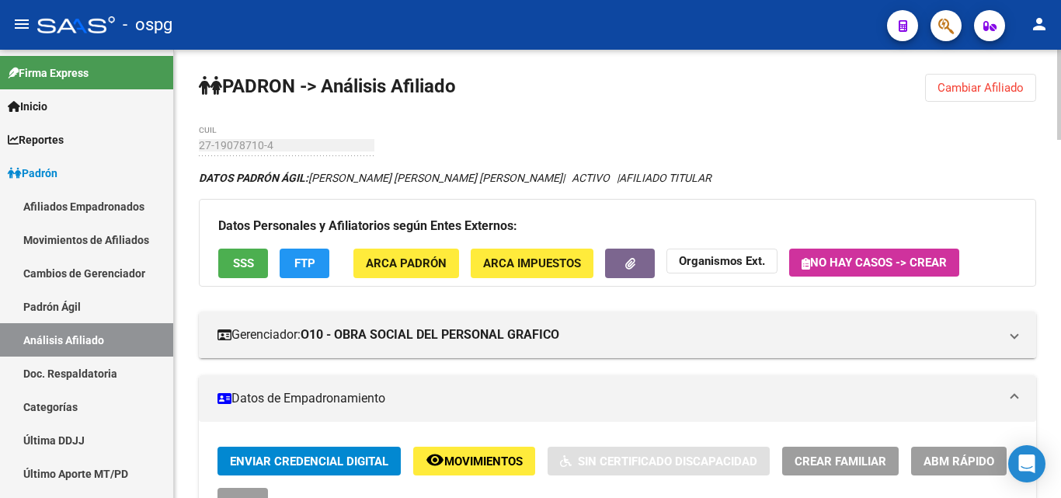
scroll to position [0, 0]
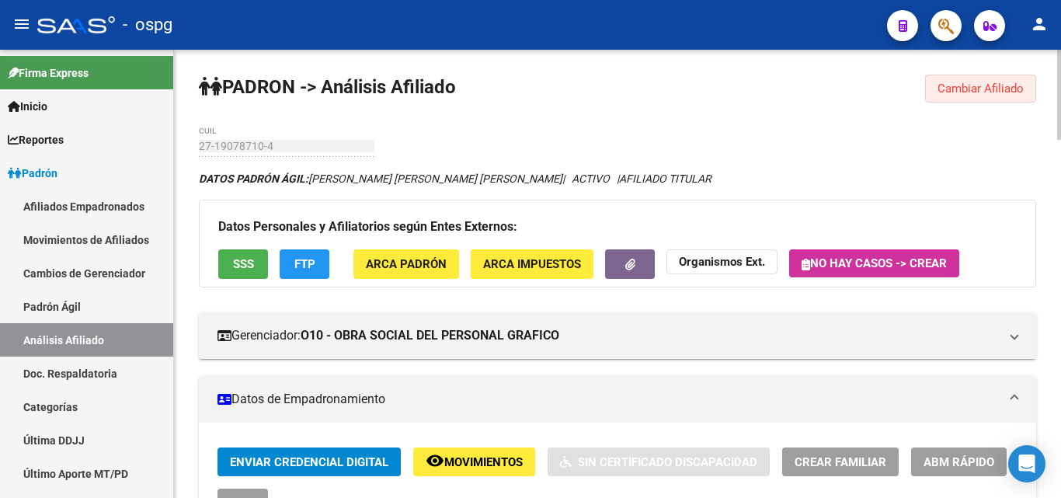
click at [974, 80] on button "Cambiar Afiliado" at bounding box center [980, 89] width 111 height 28
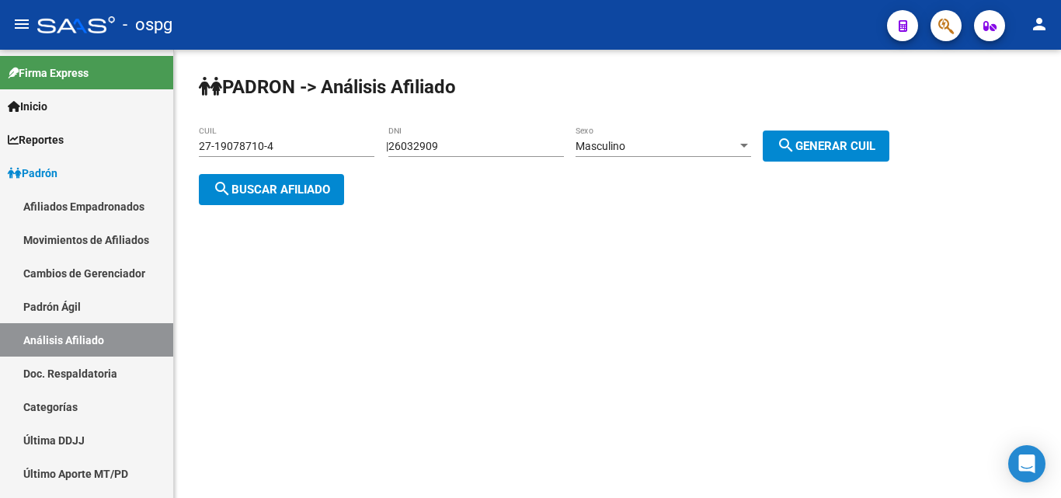
drag, startPoint x: 291, startPoint y: 146, endPoint x: 186, endPoint y: 142, distance: 104.2
click at [186, 142] on div "[PERSON_NAME] -> Análisis Afiliado 27-19078710-4 CUIL | 26032909 DNI Masculino …" at bounding box center [617, 152] width 887 height 205
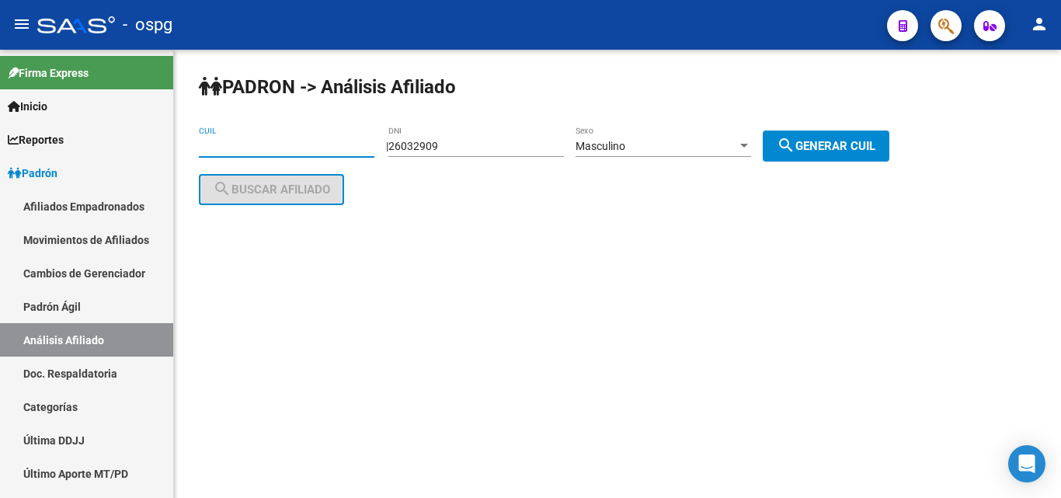
paste input "20-28746026-1"
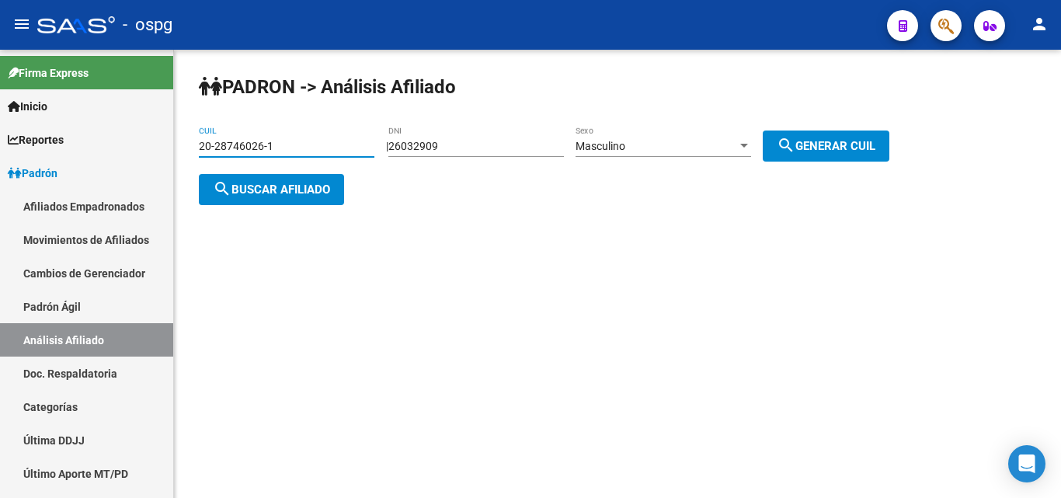
type input "20-28746026-1"
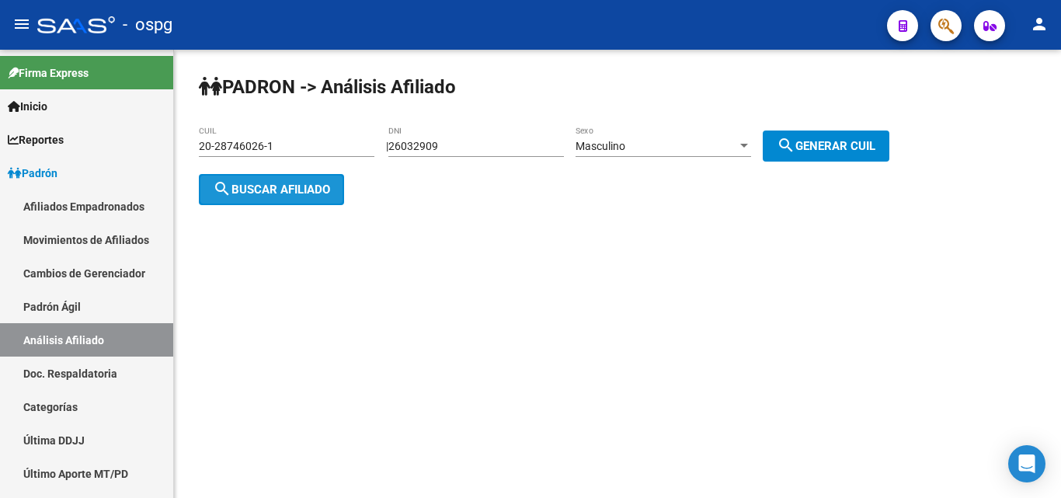
click at [256, 193] on span "search Buscar afiliado" at bounding box center [271, 190] width 117 height 14
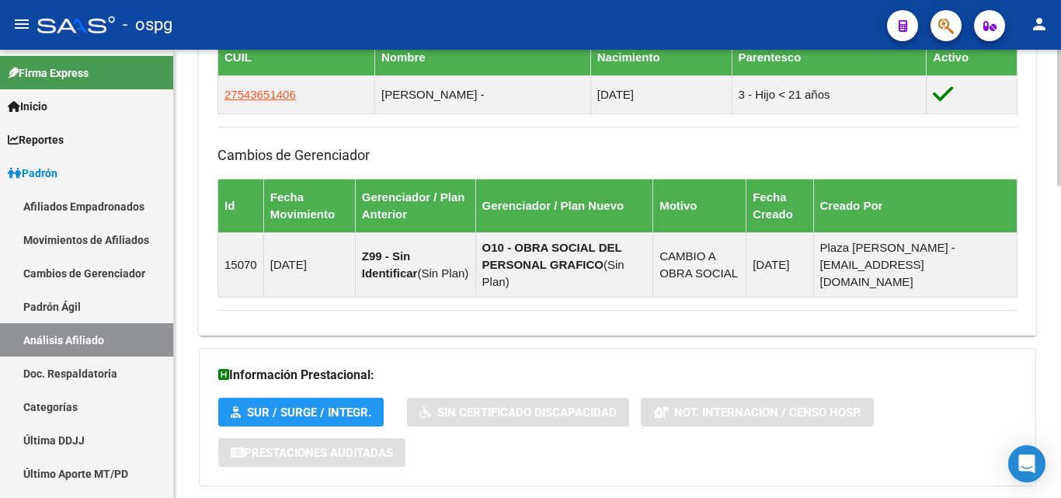
scroll to position [1033, 0]
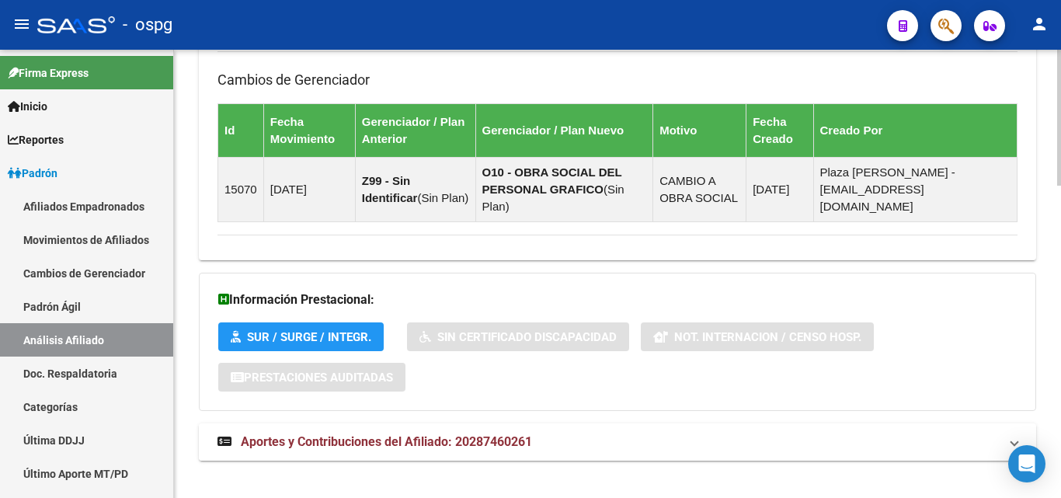
click at [396, 436] on mat-expansion-panel-header "Aportes y Contribuciones del Afiliado: 20287460261" at bounding box center [618, 441] width 838 height 37
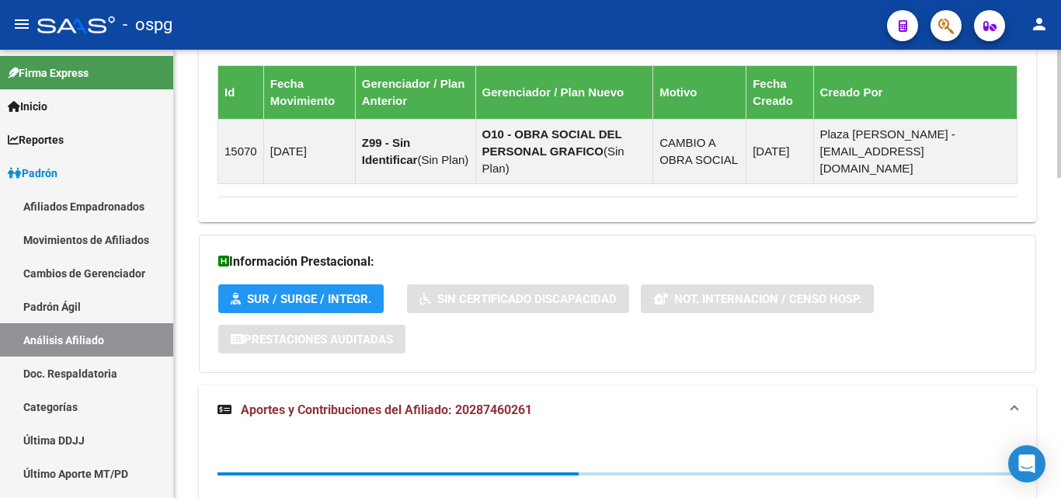
scroll to position [1123, 0]
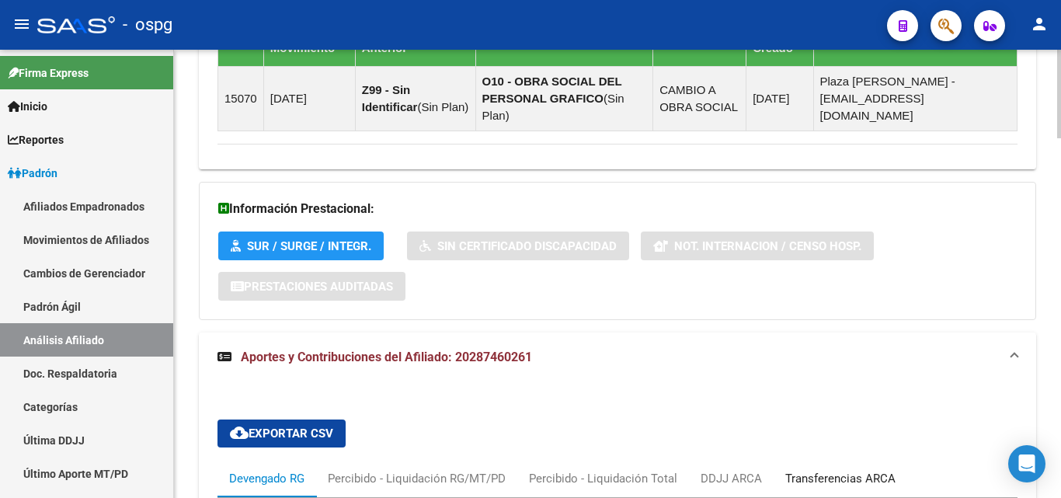
click at [816, 470] on div "Transferencias ARCA" at bounding box center [840, 478] width 110 height 17
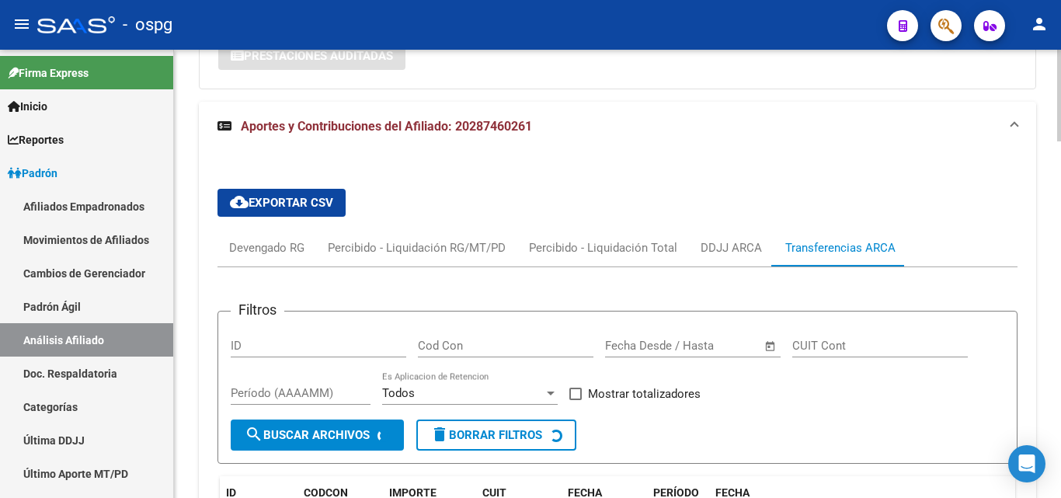
scroll to position [1357, 0]
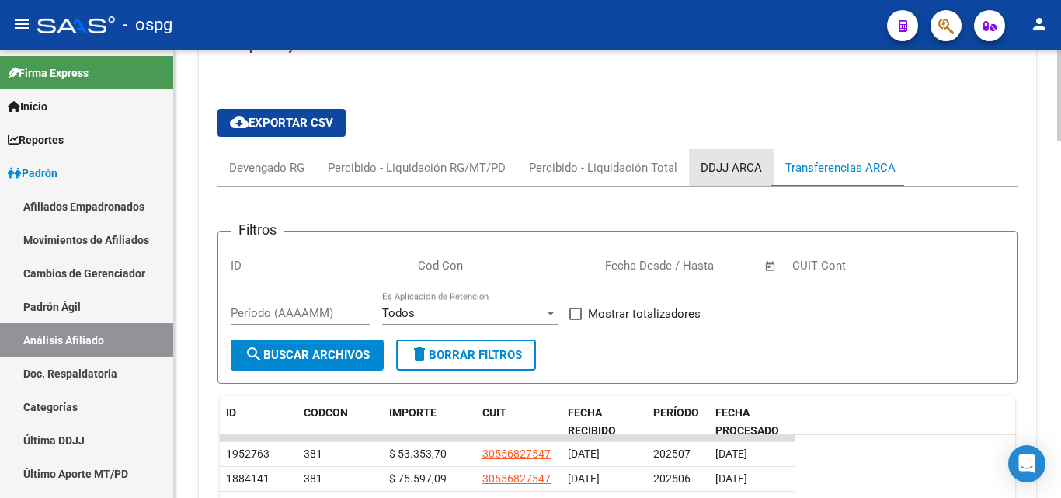
click at [713, 159] on div "DDJJ ARCA" at bounding box center [731, 167] width 61 height 17
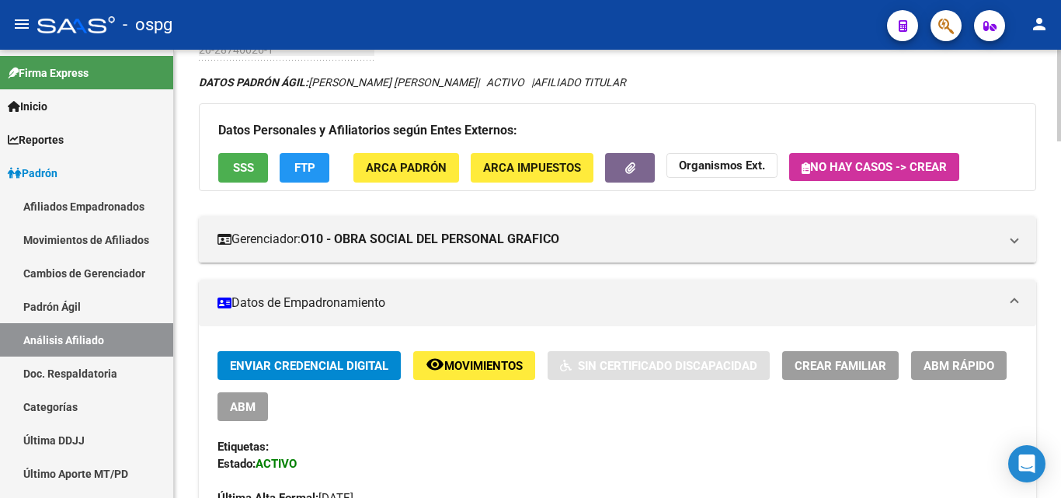
scroll to position [0, 0]
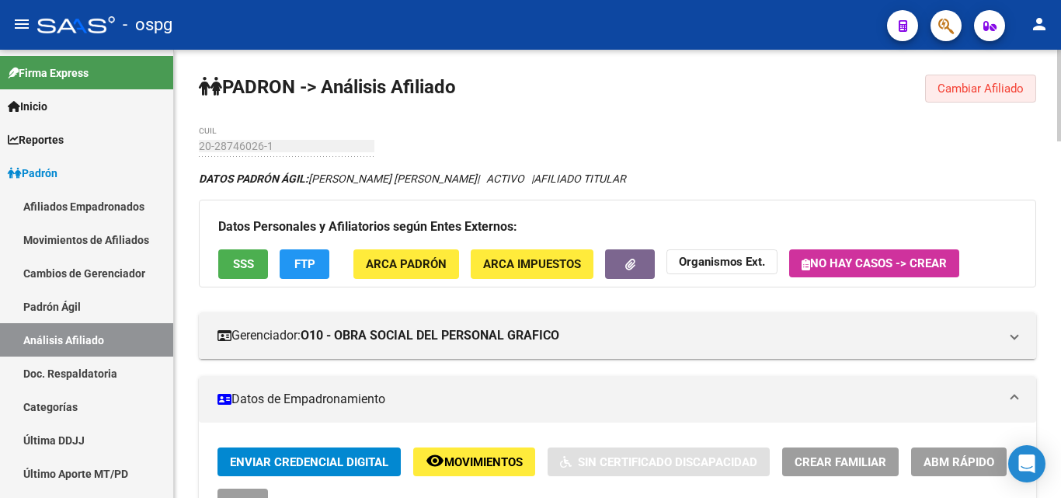
click at [987, 94] on span "Cambiar Afiliado" at bounding box center [981, 89] width 86 height 14
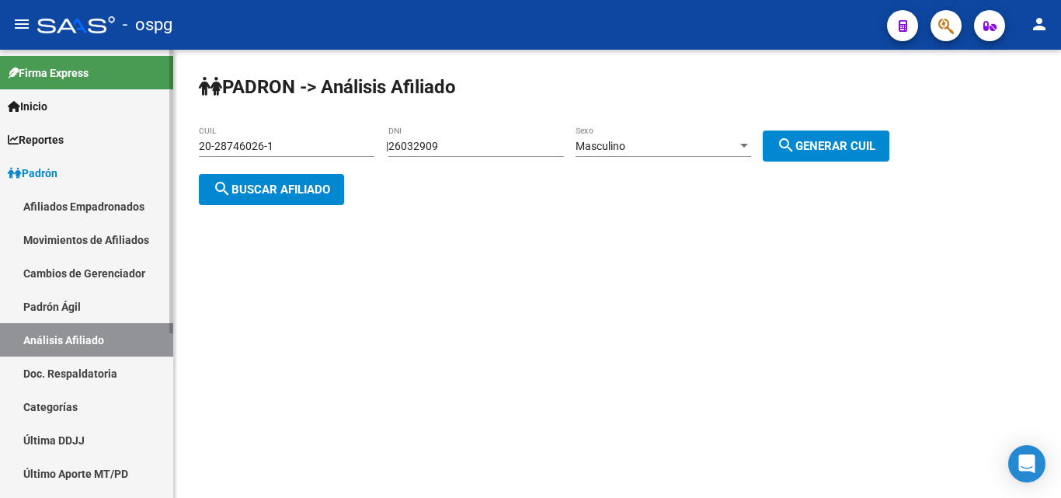
drag, startPoint x: 286, startPoint y: 152, endPoint x: 129, endPoint y: 145, distance: 157.1
click at [132, 145] on mat-sidenav-container "Firma Express Inicio Instructivos Contacto OS Reportes Ingresos Devengados Anál…" at bounding box center [530, 274] width 1061 height 448
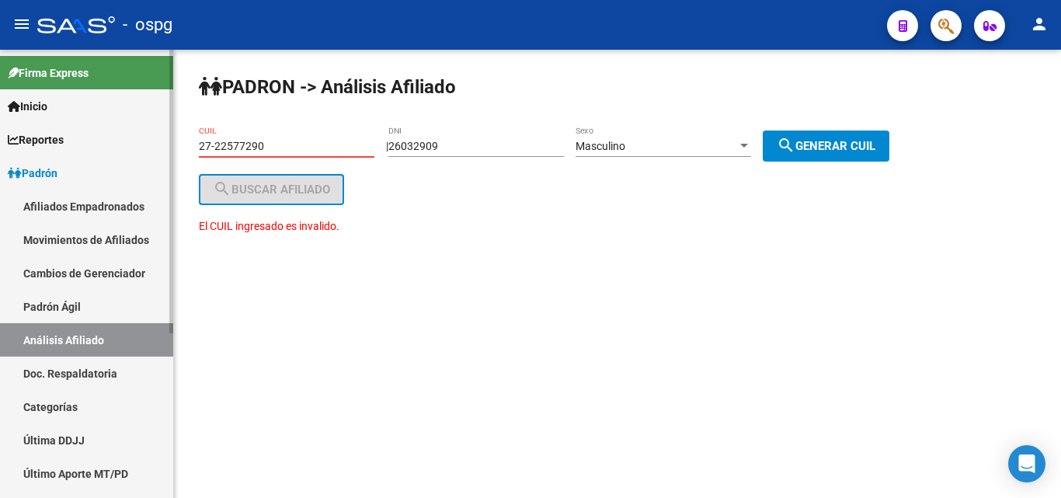
drag, startPoint x: 277, startPoint y: 143, endPoint x: 129, endPoint y: 141, distance: 147.6
click at [129, 141] on mat-sidenav-container "Firma Express Inicio Instructivos Contacto OS Reportes Ingresos Devengados Anál…" at bounding box center [530, 274] width 1061 height 448
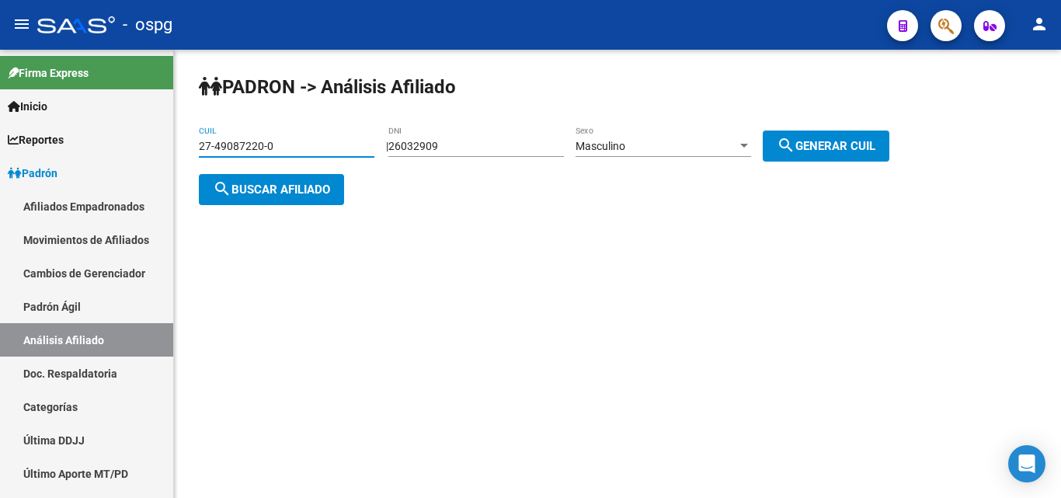
type input "27-49087220-0"
click at [253, 202] on button "search Buscar afiliado" at bounding box center [271, 189] width 145 height 31
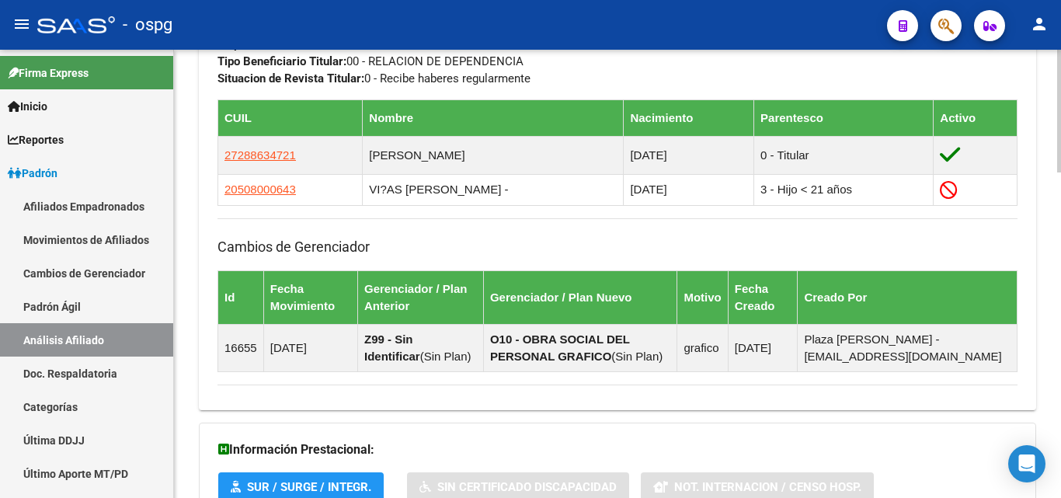
scroll to position [1192, 0]
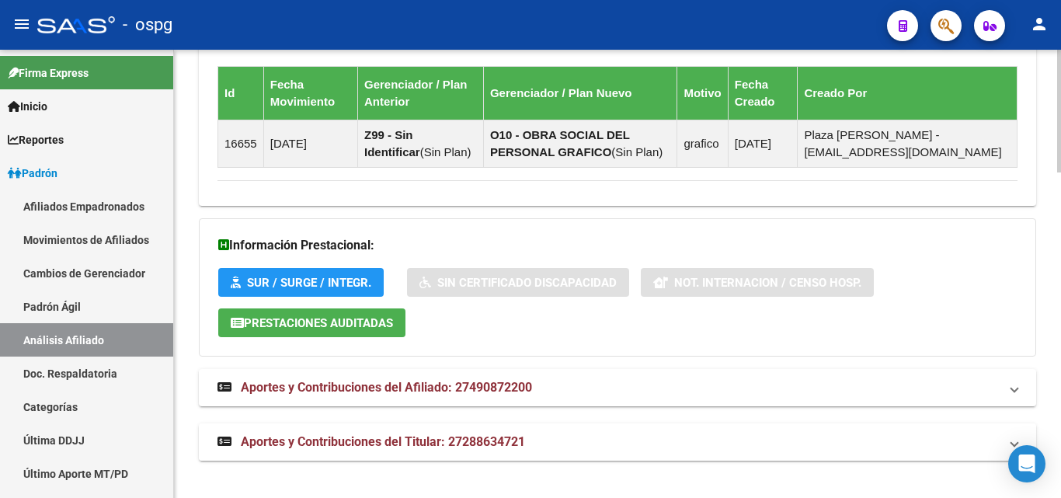
click at [394, 454] on mat-expansion-panel-header "Aportes y Contribuciones del Titular: 27288634721" at bounding box center [618, 441] width 838 height 37
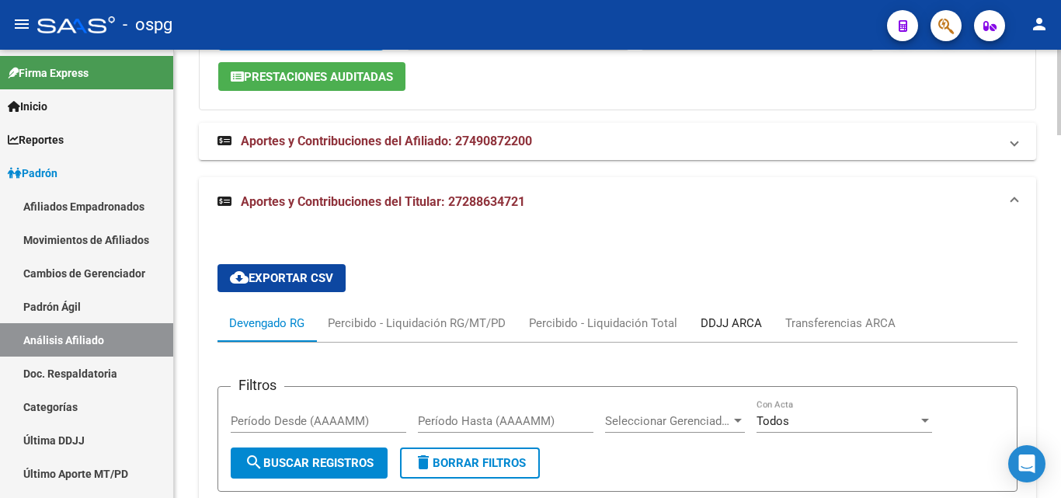
click at [750, 327] on div "DDJJ ARCA" at bounding box center [731, 323] width 61 height 17
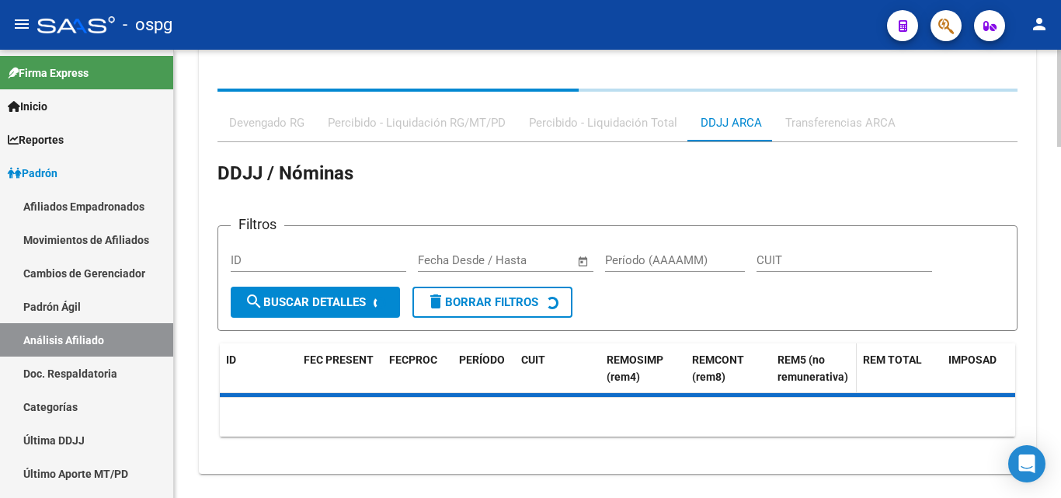
scroll to position [1627, 0]
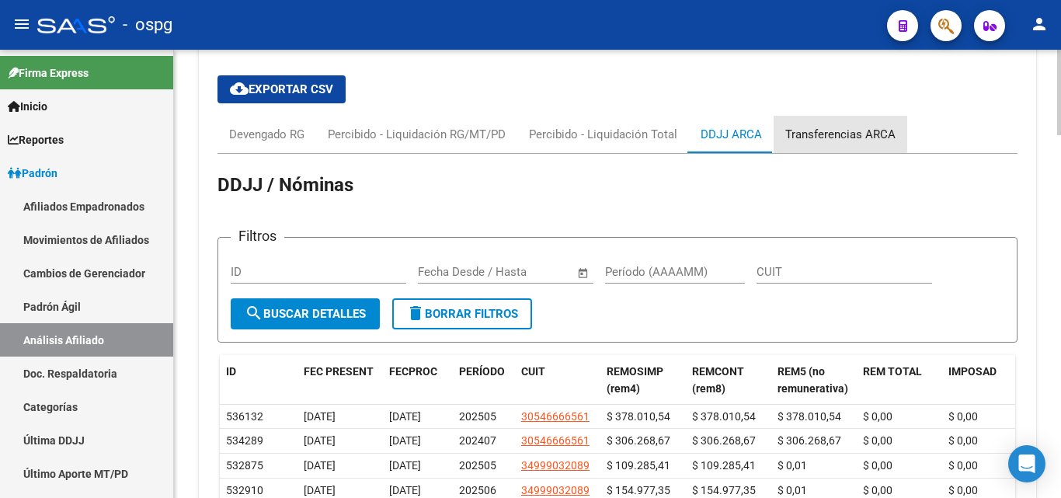
click at [839, 126] on div "Transferencias ARCA" at bounding box center [840, 134] width 110 height 17
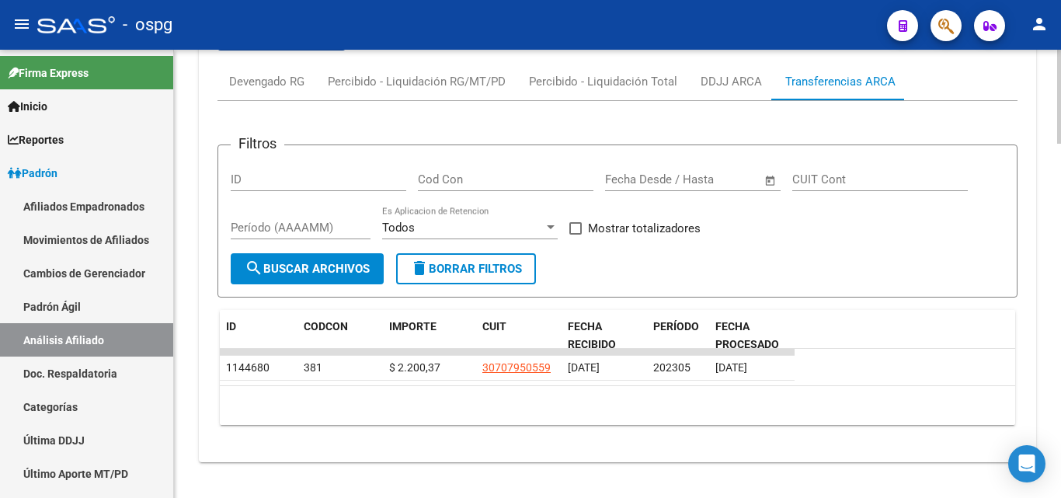
scroll to position [1681, 0]
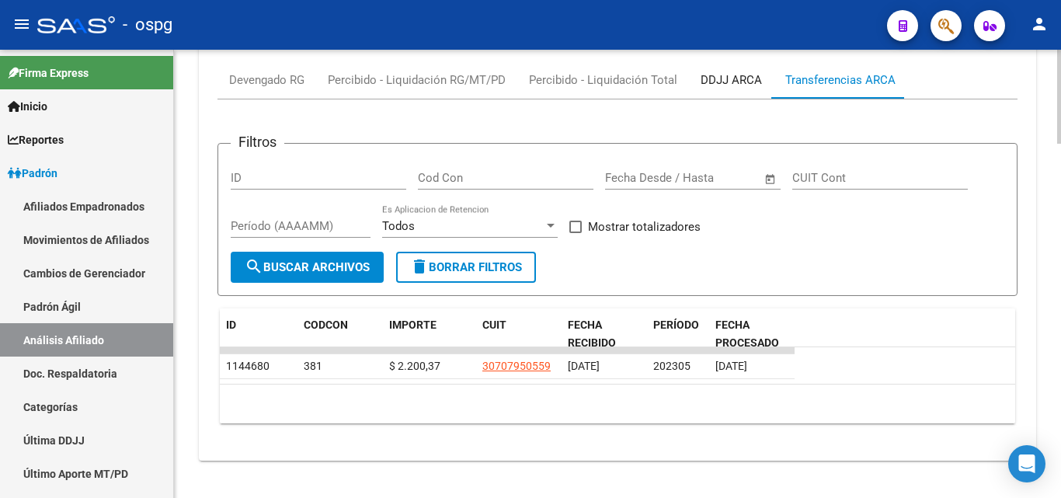
click at [730, 86] on div "DDJJ ARCA" at bounding box center [731, 79] width 61 height 17
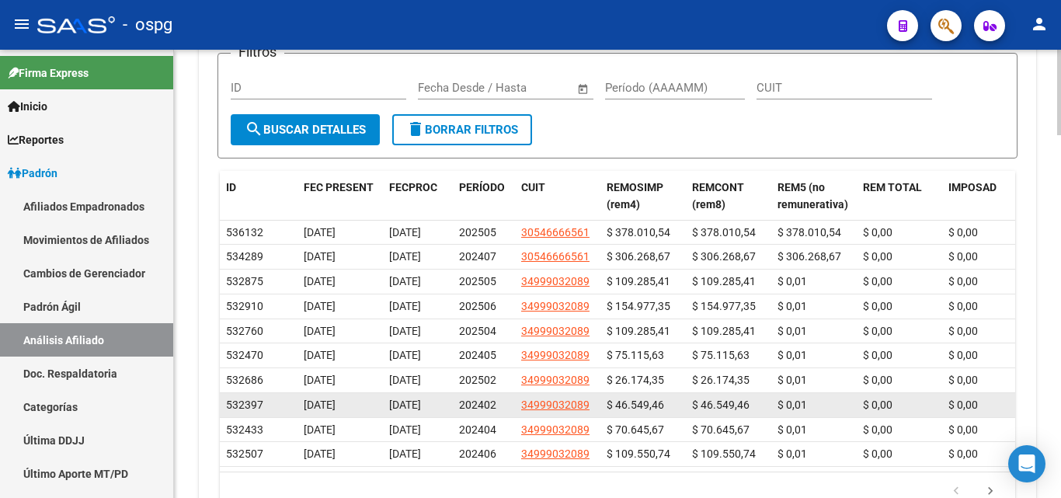
scroll to position [1837, 0]
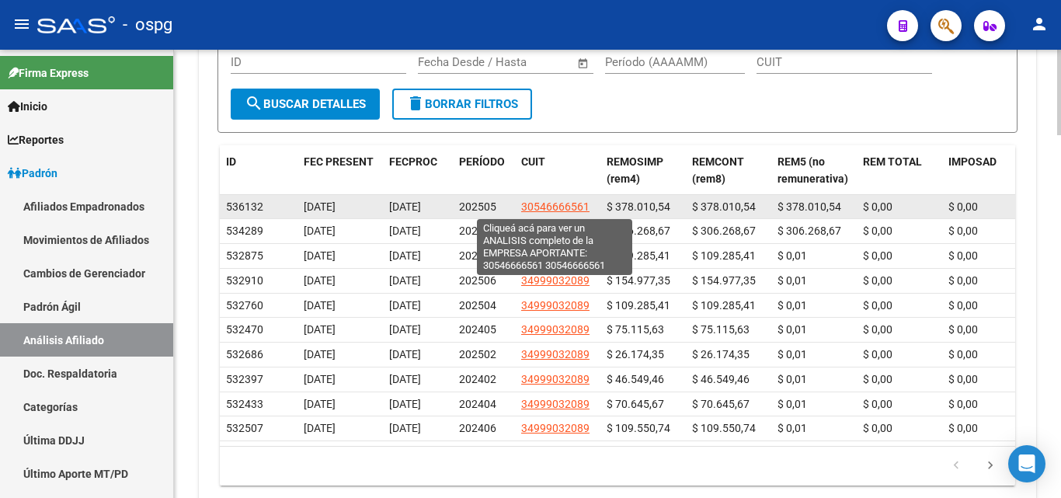
click at [569, 211] on span "30546666561" at bounding box center [555, 206] width 68 height 12
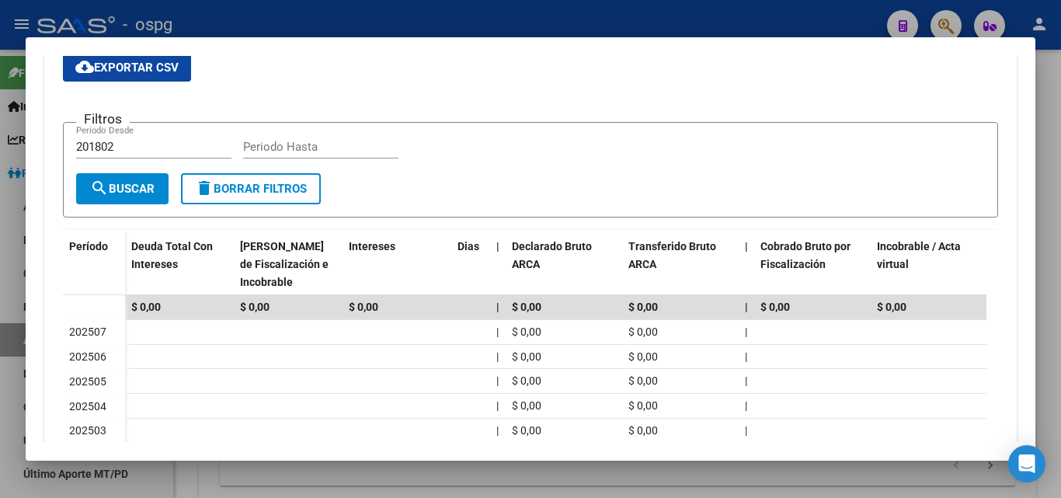
scroll to position [78, 0]
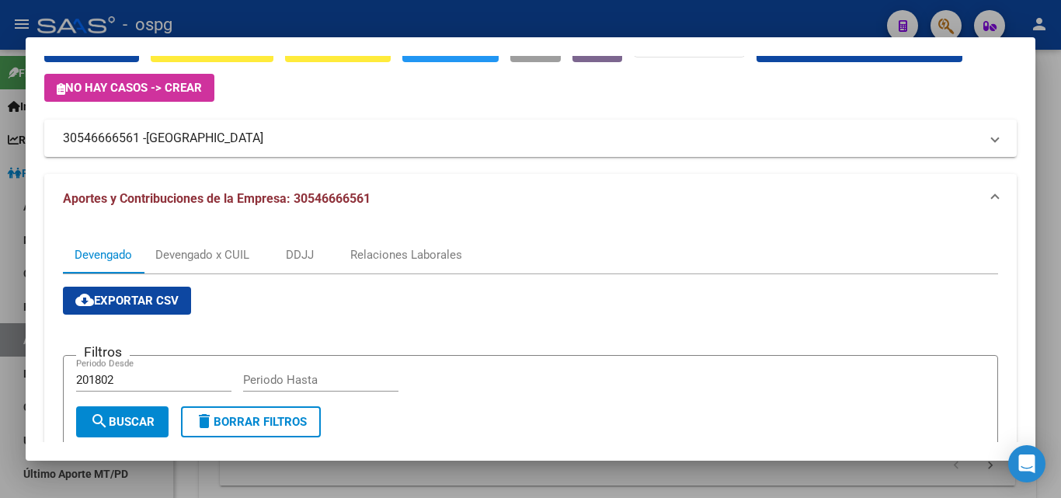
click at [527, 15] on div at bounding box center [530, 249] width 1061 height 498
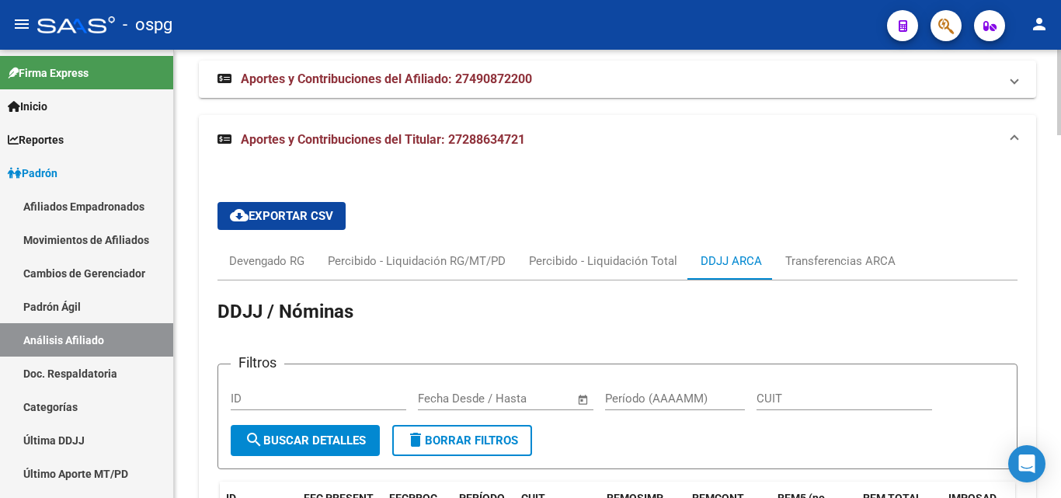
scroll to position [1600, 0]
